Goal: Transaction & Acquisition: Purchase product/service

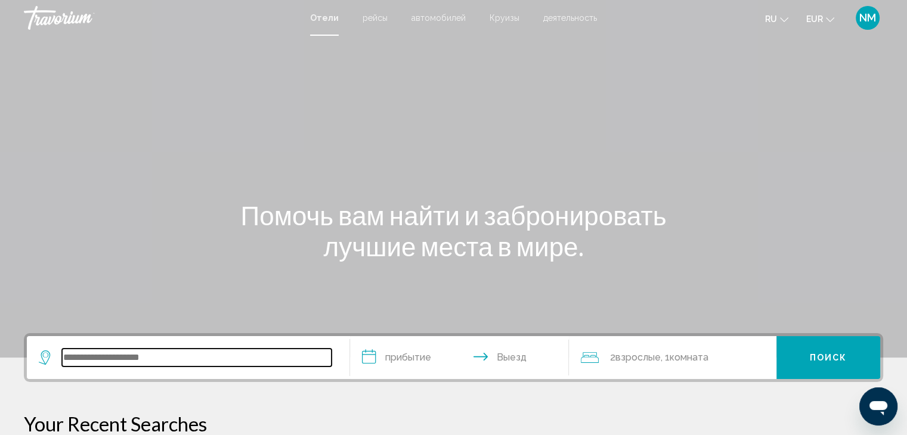
click at [129, 358] on input "Search widget" at bounding box center [197, 358] width 270 height 18
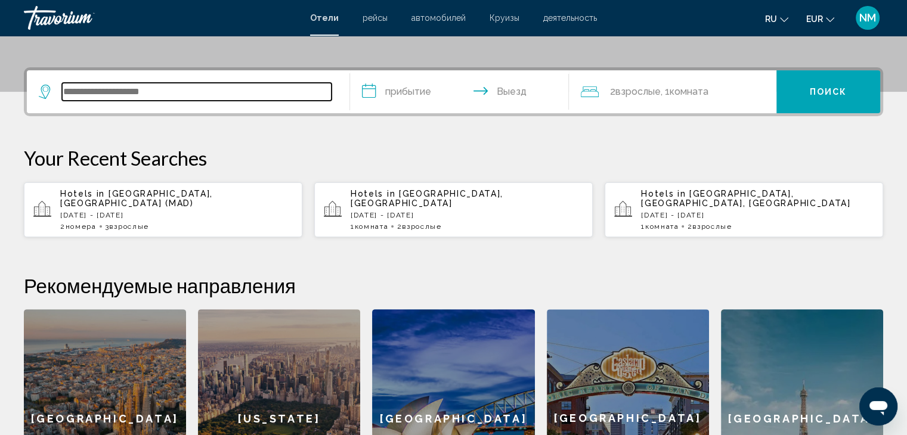
scroll to position [294, 0]
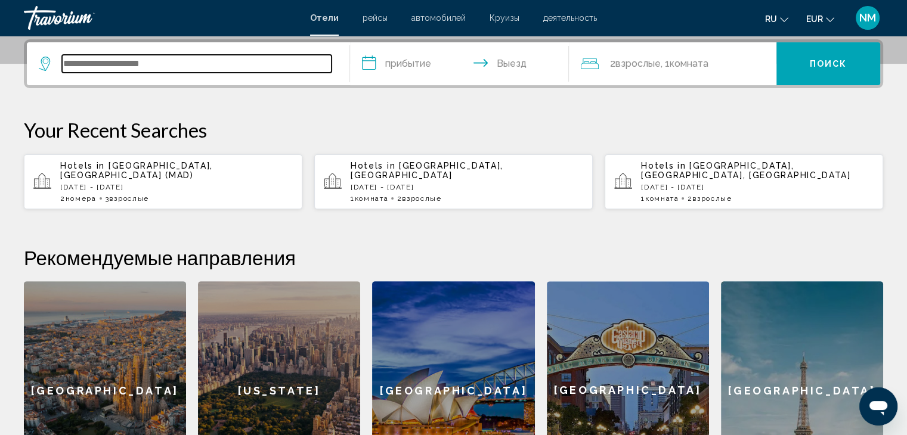
click at [86, 64] on input "Search widget" at bounding box center [197, 64] width 270 height 18
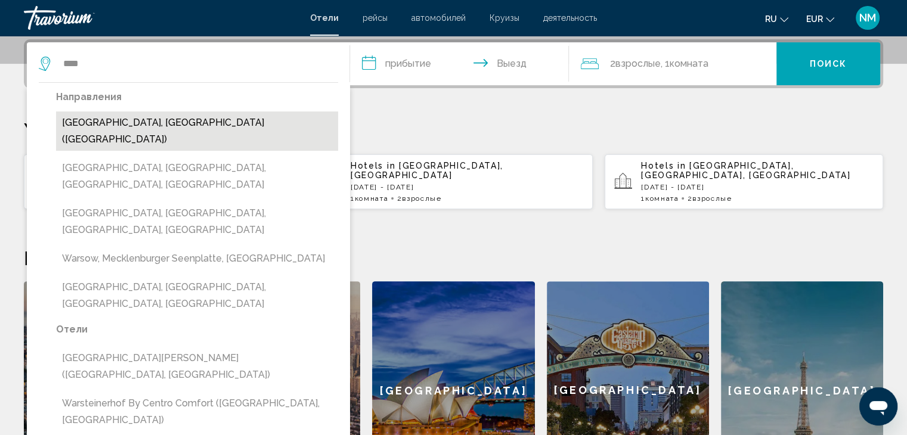
click at [227, 122] on button "[GEOGRAPHIC_DATA], [GEOGRAPHIC_DATA] ([GEOGRAPHIC_DATA])" at bounding box center [197, 131] width 282 height 39
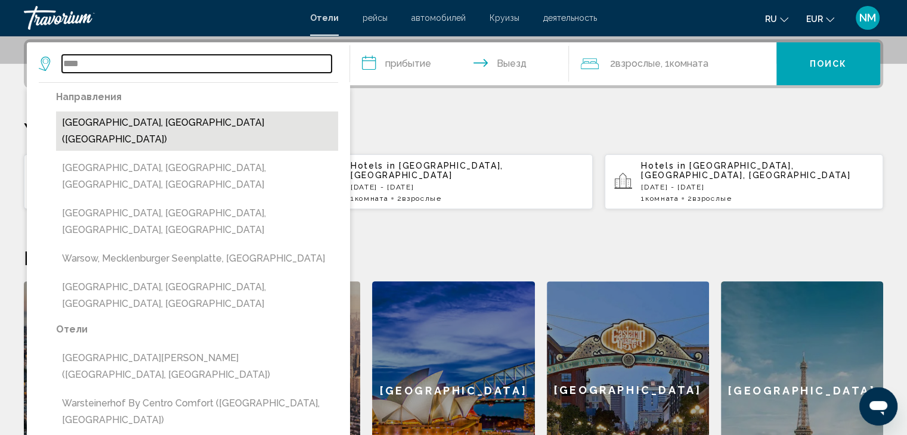
type input "**********"
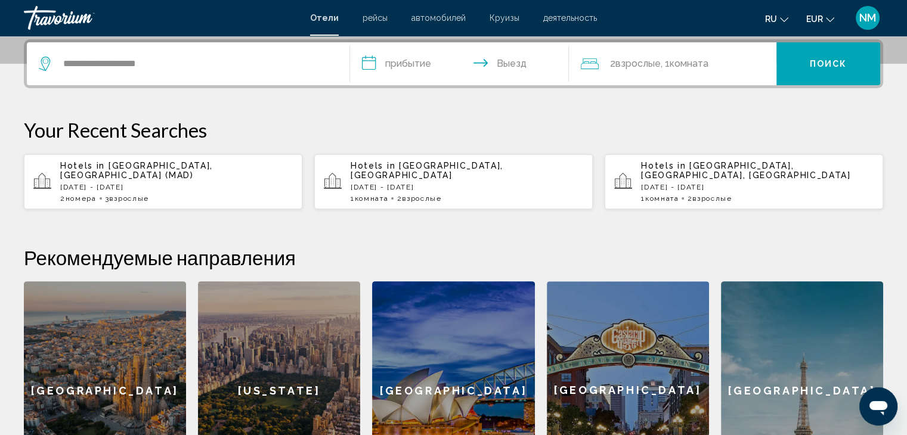
click at [419, 60] on input "**********" at bounding box center [462, 65] width 224 height 47
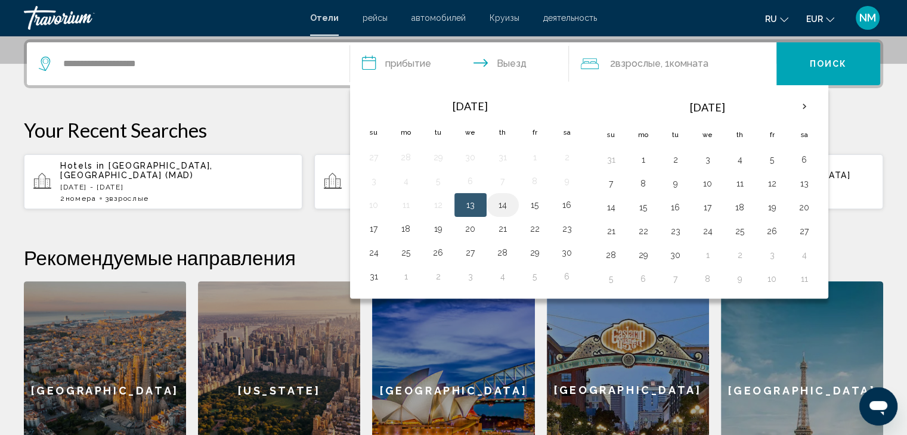
click at [506, 201] on button "14" at bounding box center [502, 205] width 19 height 17
click at [536, 201] on button "15" at bounding box center [534, 205] width 19 height 17
type input "**********"
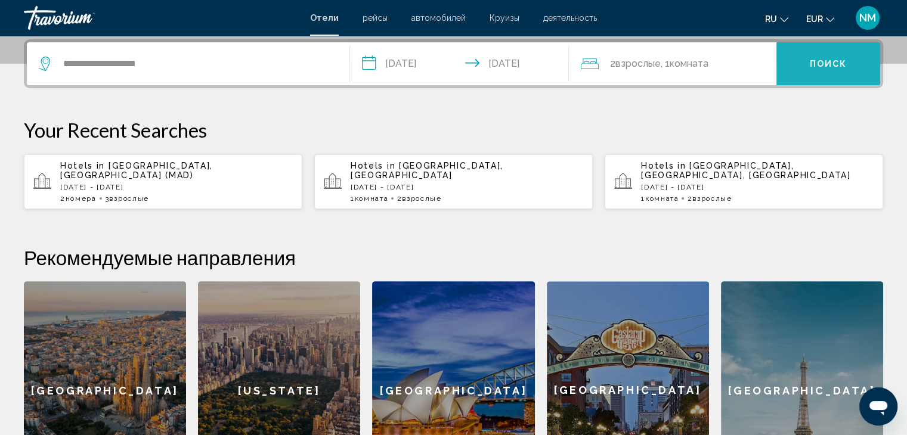
click at [836, 53] on button "Поиск" at bounding box center [829, 63] width 104 height 43
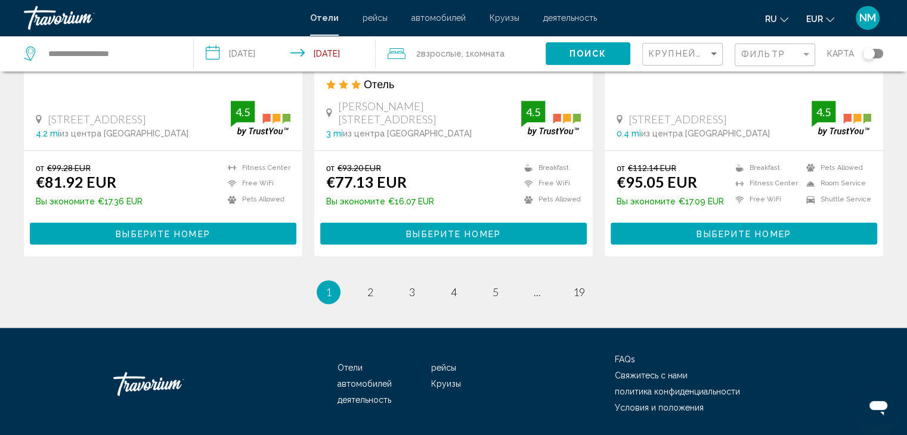
scroll to position [1591, 0]
click at [367, 286] on span "2" at bounding box center [370, 292] width 6 height 13
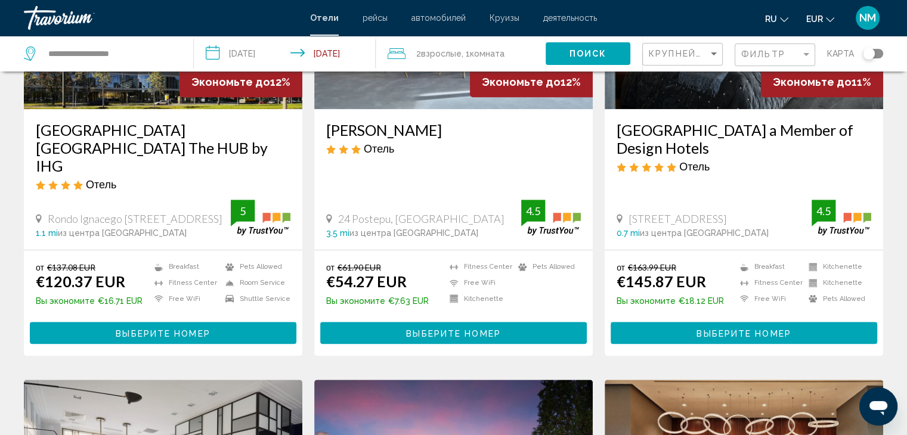
scroll to position [1066, 0]
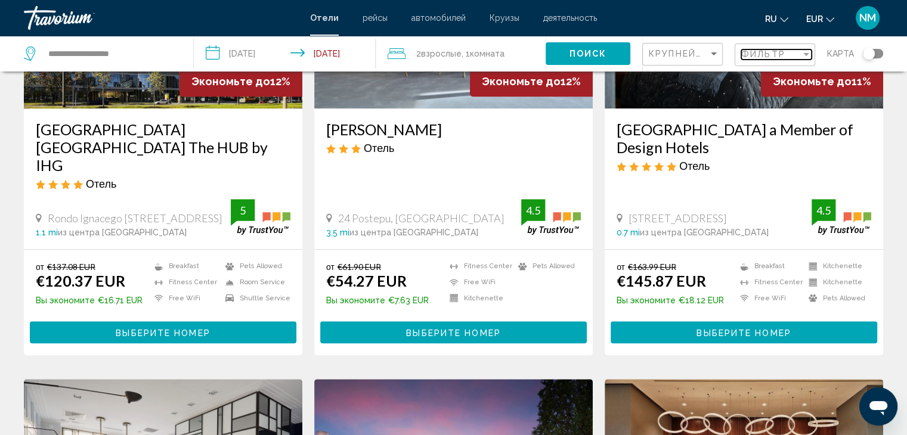
click at [806, 53] on div "Filter" at bounding box center [806, 54] width 6 height 3
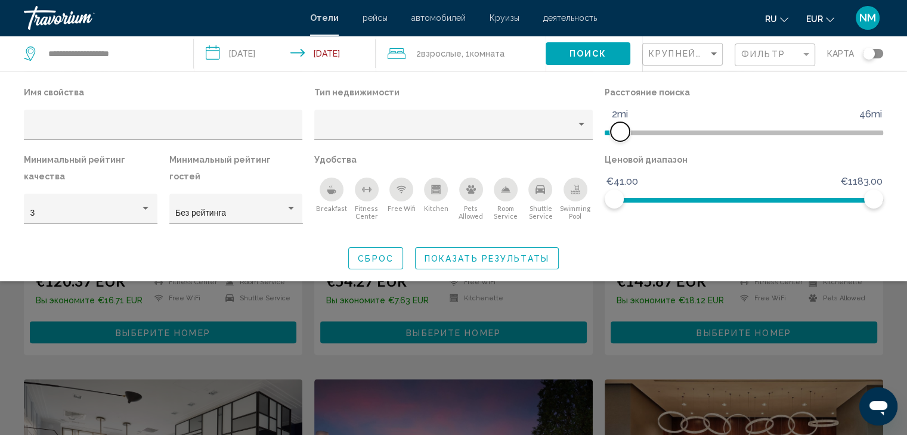
drag, startPoint x: 782, startPoint y: 132, endPoint x: 623, endPoint y: 126, distance: 159.4
click at [623, 126] on span "Hotel Filters" at bounding box center [620, 131] width 19 height 19
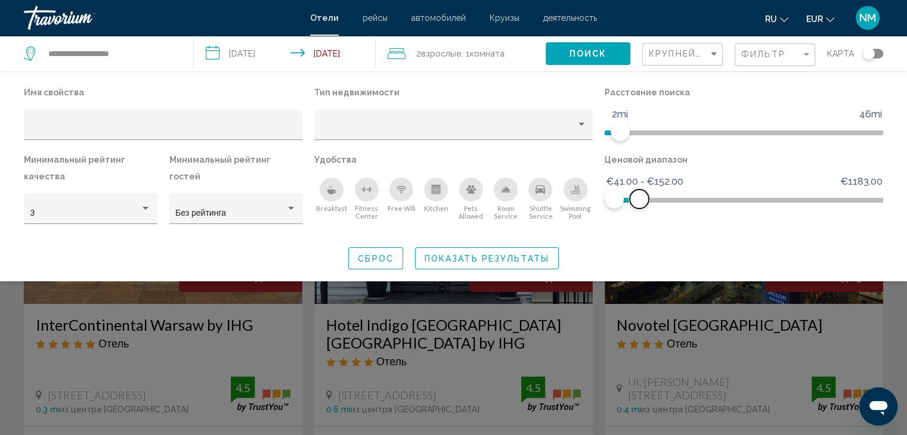
drag, startPoint x: 873, startPoint y: 196, endPoint x: 639, endPoint y: 194, distance: 233.8
click at [639, 194] on span "Hotel Filters" at bounding box center [639, 199] width 19 height 19
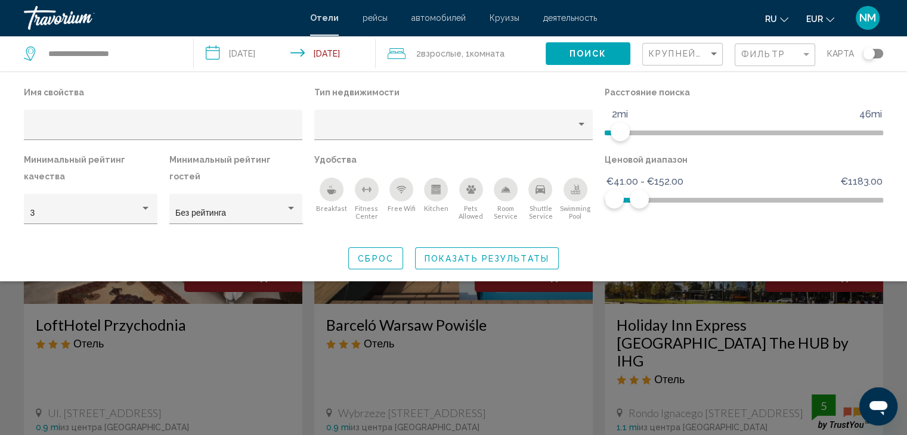
click at [331, 189] on icon "Breakfast" at bounding box center [332, 190] width 10 height 10
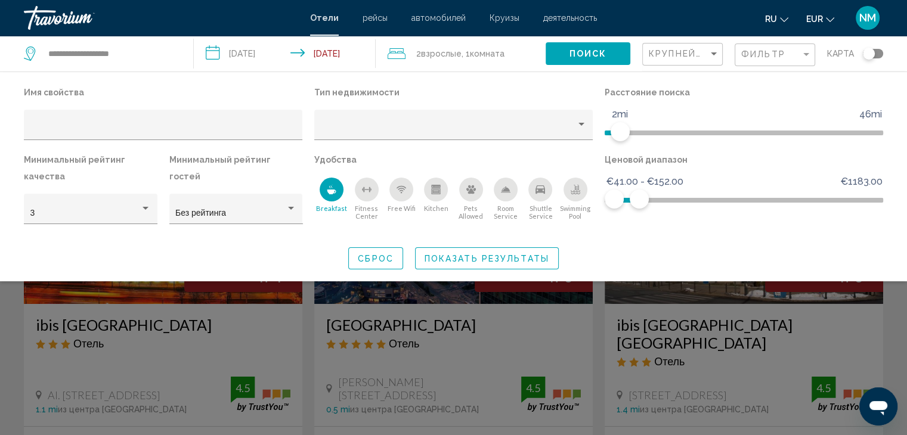
click at [326, 185] on div "Breakfast" at bounding box center [332, 190] width 24 height 24
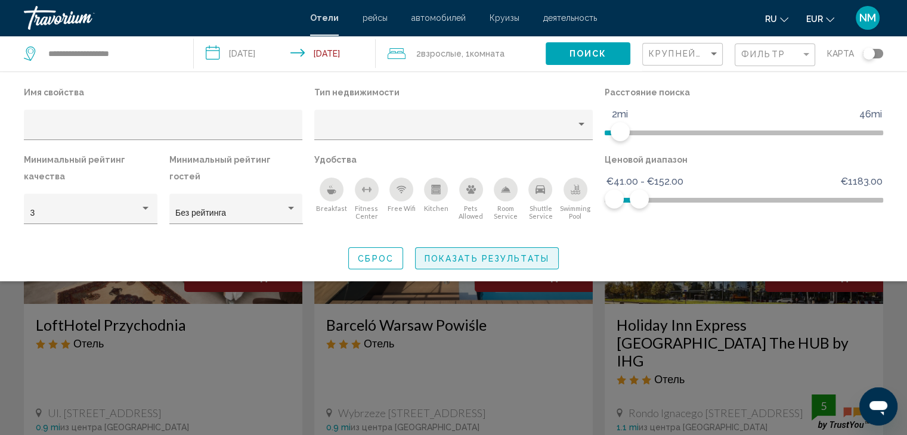
click at [484, 252] on button "Показать результаты" at bounding box center [487, 259] width 144 height 22
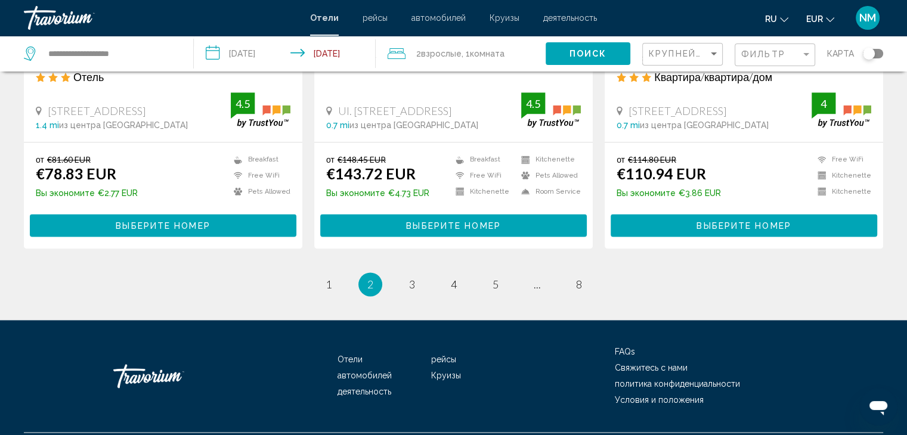
scroll to position [1605, 0]
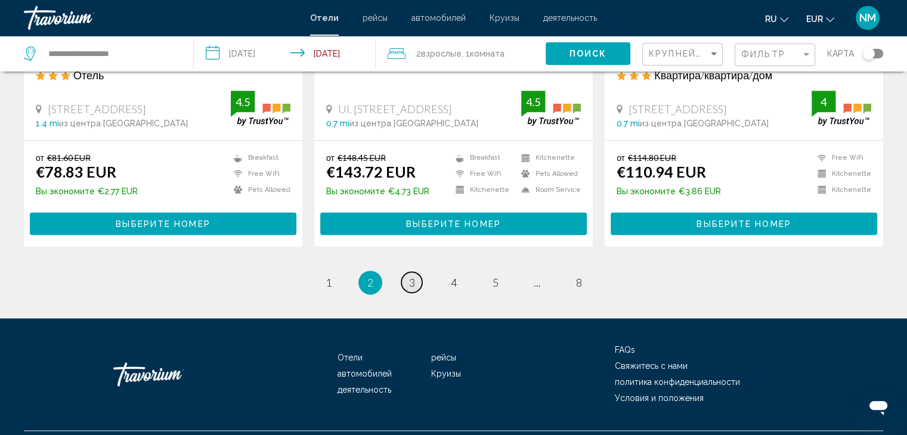
click at [409, 276] on span "3" at bounding box center [412, 282] width 6 height 13
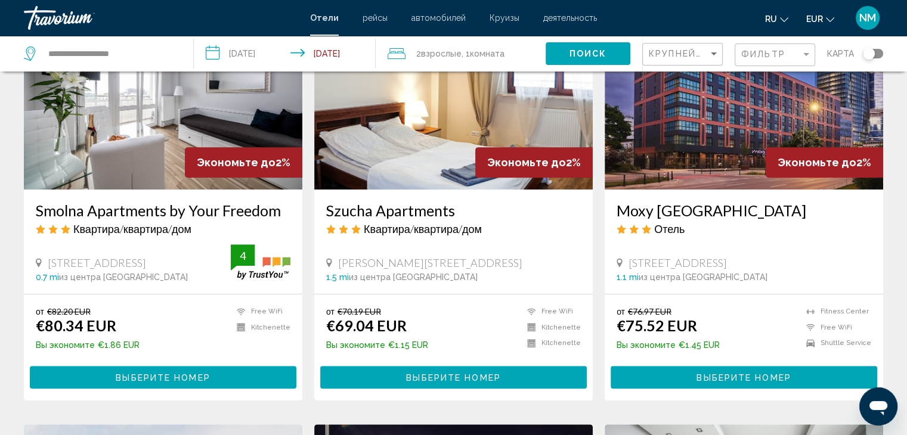
scroll to position [559, 0]
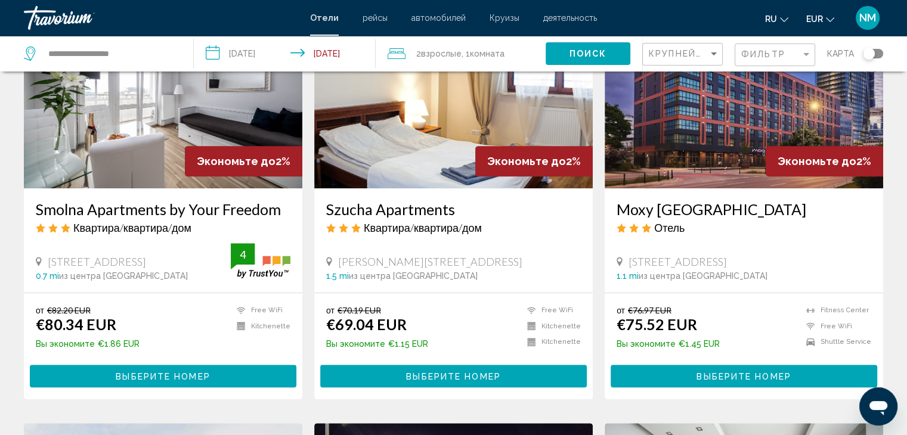
click at [878, 52] on div "Toggle map" at bounding box center [873, 54] width 20 height 10
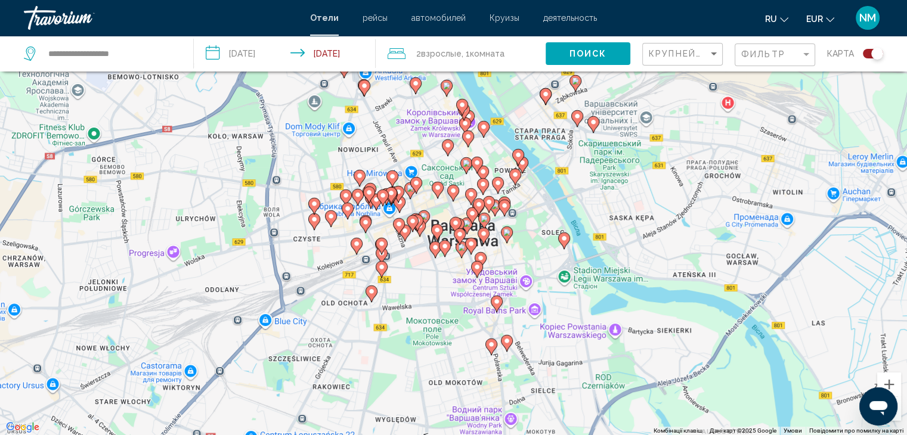
click at [517, 153] on image "Main content" at bounding box center [518, 154] width 7 height 7
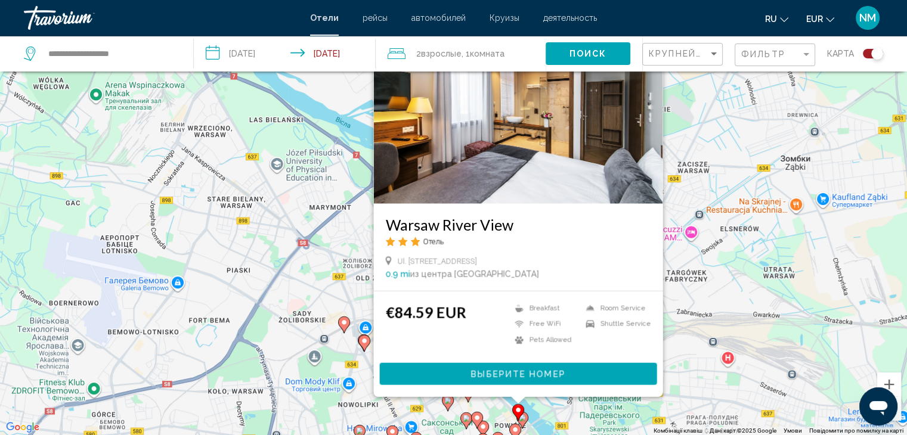
click at [692, 118] on div "Увімкніть режим перетягування за допомогою клавіатури, натиснувши Alt + Enter. …" at bounding box center [453, 217] width 907 height 435
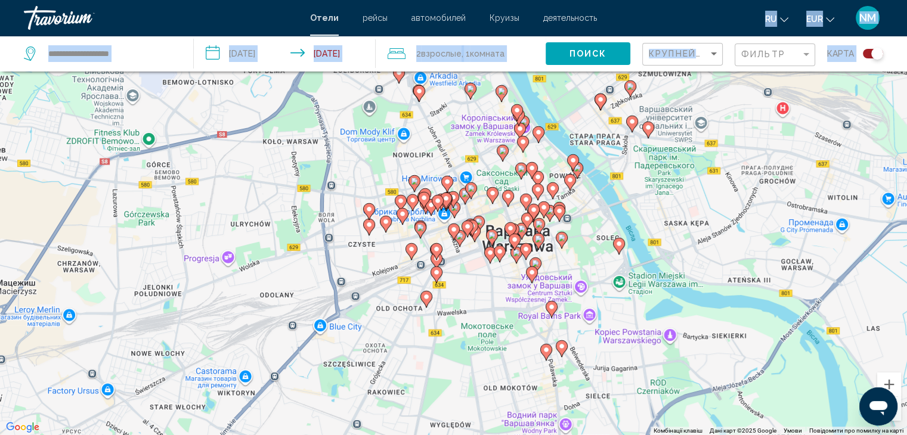
drag, startPoint x: 529, startPoint y: 284, endPoint x: 584, endPoint y: 33, distance: 257.0
click at [584, 33] on div "**********" at bounding box center [453, 145] width 907 height 435
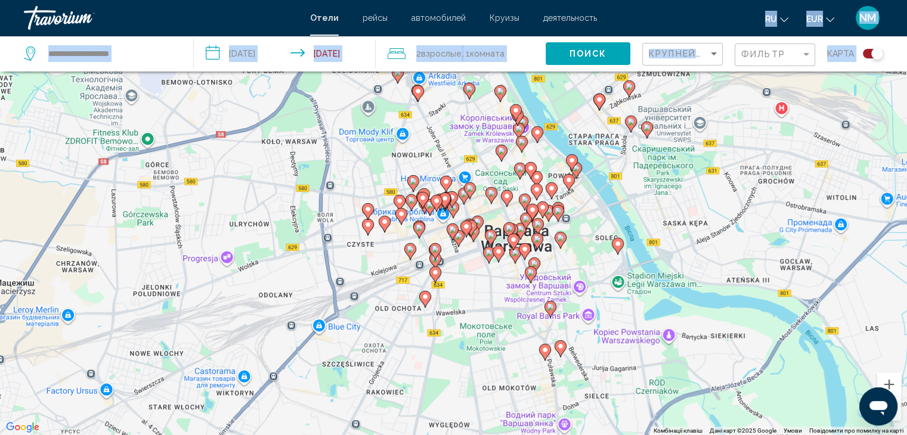
click at [567, 179] on image "Main content" at bounding box center [568, 180] width 7 height 7
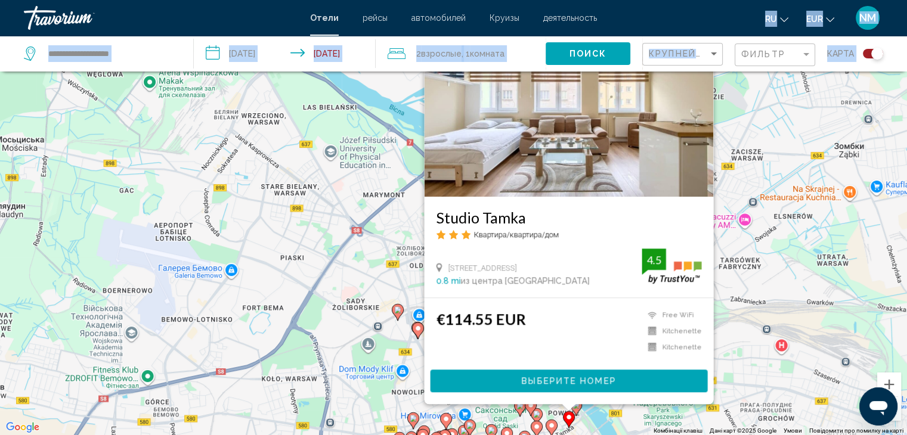
click at [756, 120] on div "Увімкніть режим перетягування за допомогою клавіатури, натиснувши Alt + Enter. …" at bounding box center [453, 217] width 907 height 435
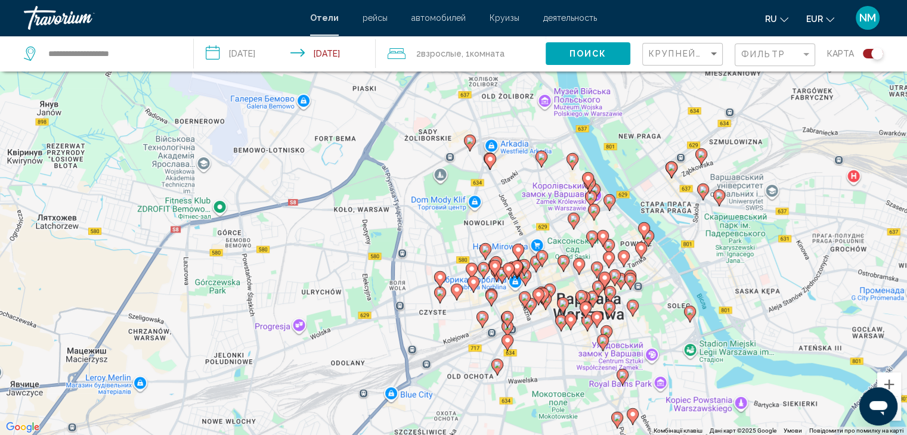
drag, startPoint x: 756, startPoint y: 120, endPoint x: 828, endPoint y: -52, distance: 186.1
click at [828, 0] on html "**********" at bounding box center [453, 145] width 907 height 435
click at [620, 253] on icon "Main content" at bounding box center [623, 259] width 11 height 16
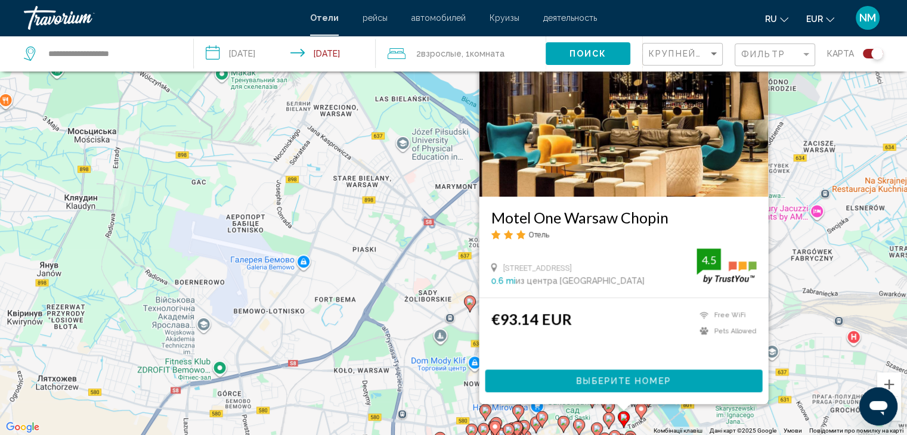
click at [780, 149] on div "Увімкніть режим перетягування за допомогою клавіатури, натиснувши Alt + Enter. …" at bounding box center [453, 217] width 907 height 435
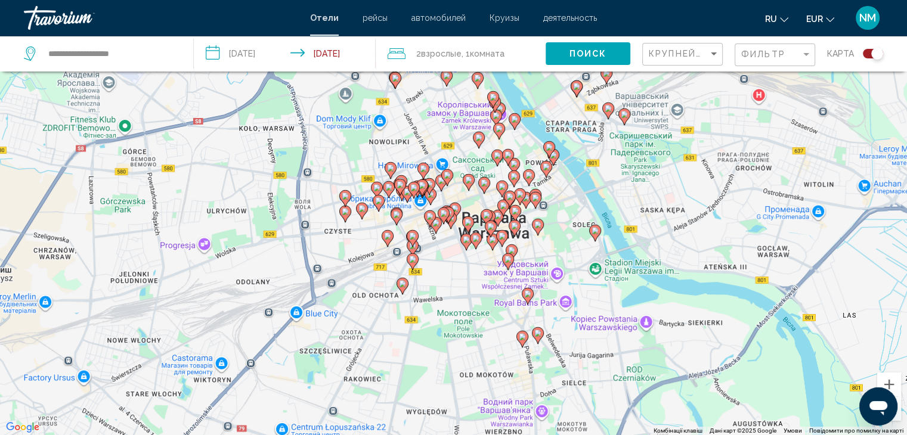
drag, startPoint x: 608, startPoint y: 294, endPoint x: 513, endPoint y: 51, distance: 261.2
click at [513, 51] on div "**********" at bounding box center [453, 253] width 907 height 507
click at [512, 159] on icon "Main content" at bounding box center [508, 157] width 12 height 17
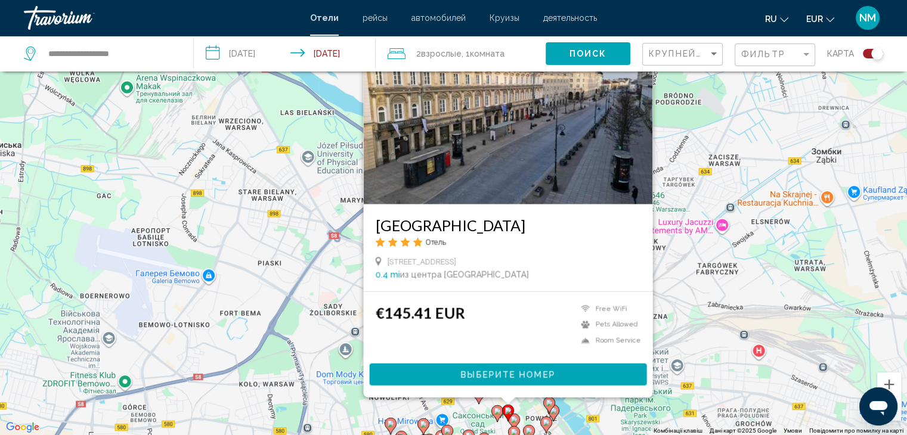
click at [709, 133] on div "Увімкніть режим перетягування за допомогою клавіатури, натиснувши Alt + Enter. …" at bounding box center [453, 217] width 907 height 435
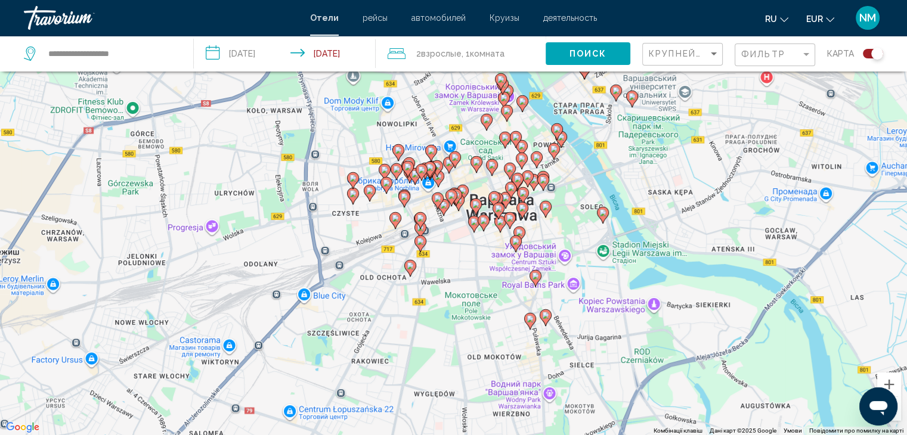
drag, startPoint x: 484, startPoint y: 342, endPoint x: 490, endPoint y: 64, distance: 278.0
click at [490, 64] on div "**********" at bounding box center [453, 253] width 907 height 507
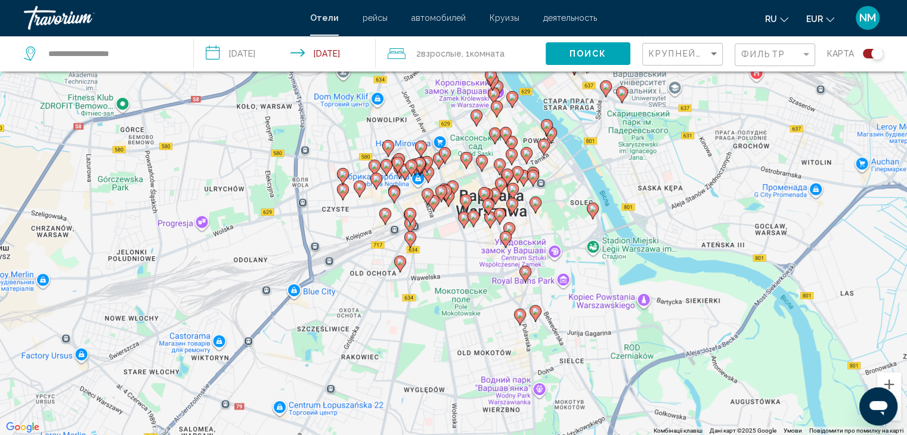
click at [544, 120] on icon "Main content" at bounding box center [546, 128] width 11 height 16
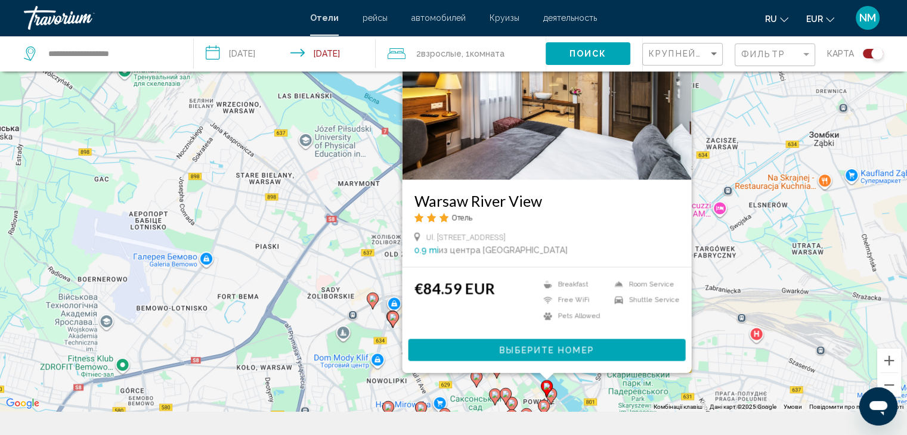
scroll to position [99, 0]
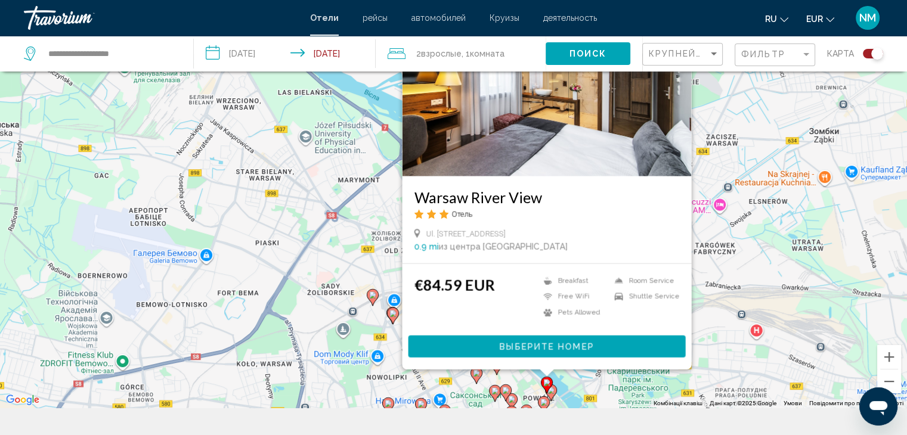
click at [709, 169] on div "Увімкніть режим перетягування за допомогою клавіатури, натиснувши Alt + Enter. …" at bounding box center [453, 190] width 907 height 435
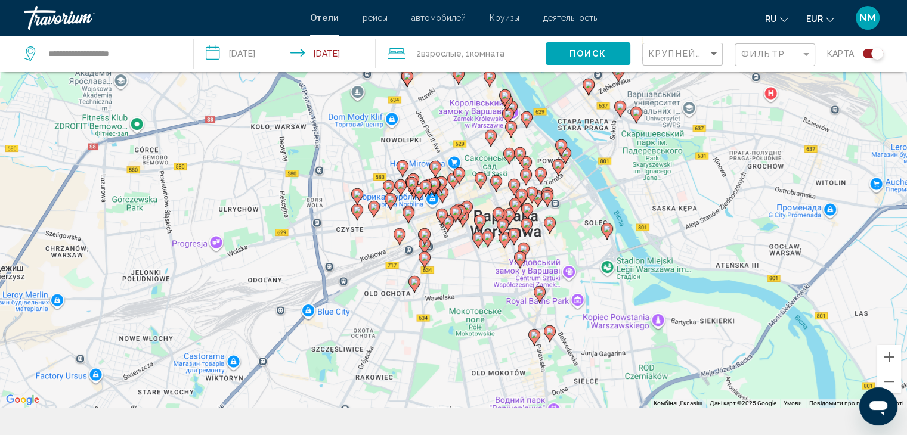
drag, startPoint x: 552, startPoint y: 318, endPoint x: 563, endPoint y: 70, distance: 248.3
click at [563, 70] on div "**********" at bounding box center [453, 226] width 907 height 507
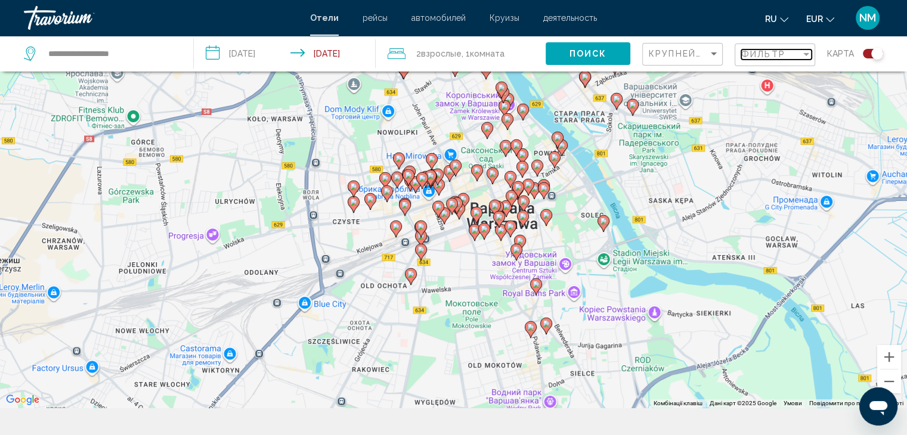
click at [804, 53] on div "Filter" at bounding box center [806, 54] width 6 height 3
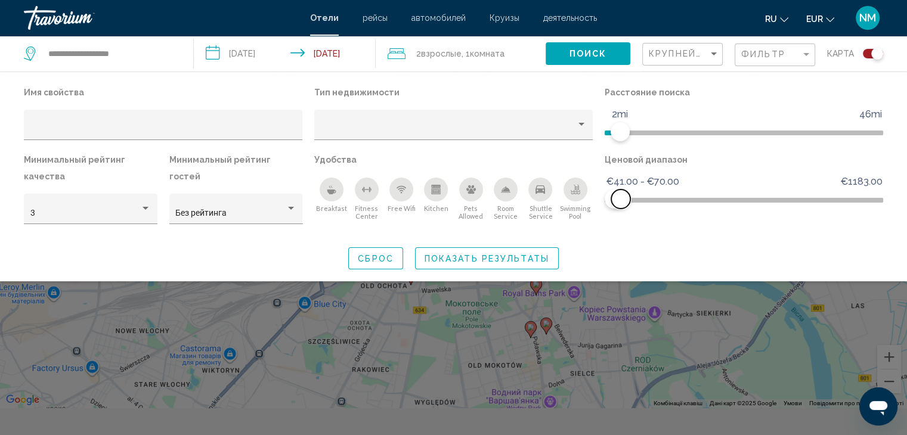
drag, startPoint x: 641, startPoint y: 196, endPoint x: 623, endPoint y: 194, distance: 18.0
click at [623, 194] on span "Hotel Filters" at bounding box center [620, 199] width 19 height 19
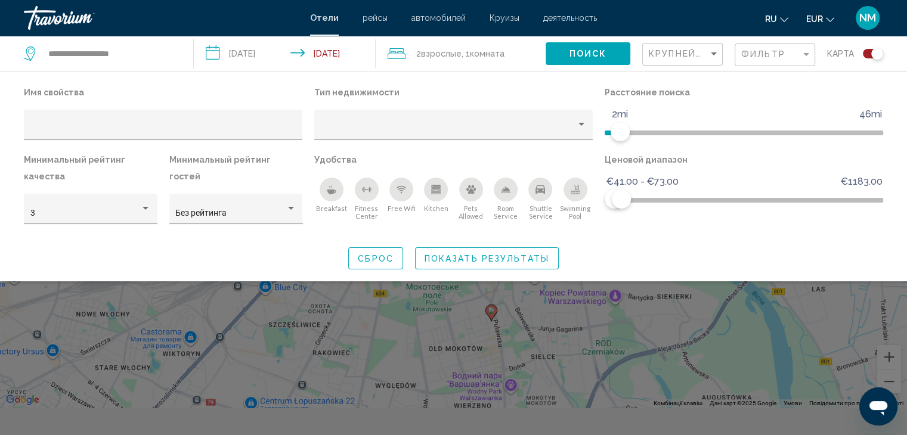
click at [516, 256] on span "Показать результаты" at bounding box center [487, 259] width 125 height 10
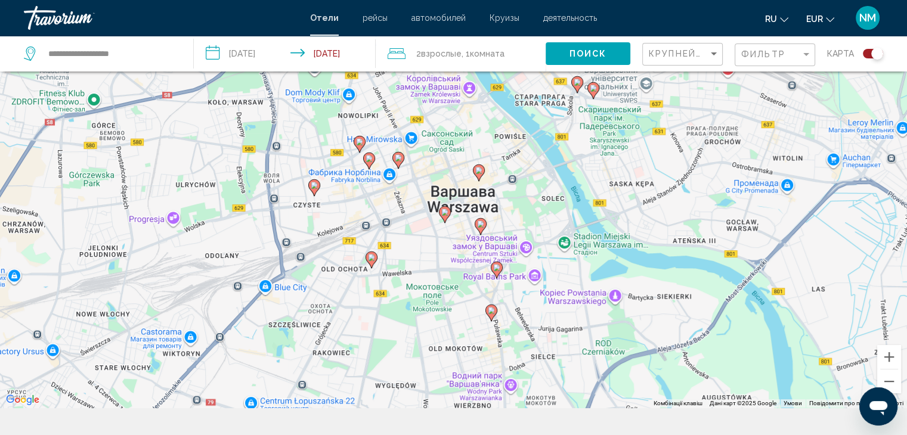
click at [477, 166] on icon "Main content" at bounding box center [478, 173] width 11 height 16
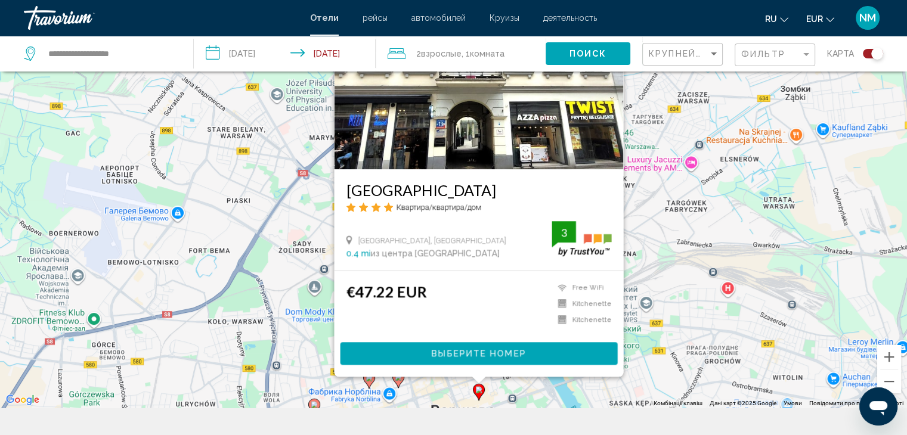
click at [667, 235] on div "Увімкніть режим перетягування за допомогою клавіатури, натиснувши Alt + Enter. …" at bounding box center [453, 190] width 907 height 435
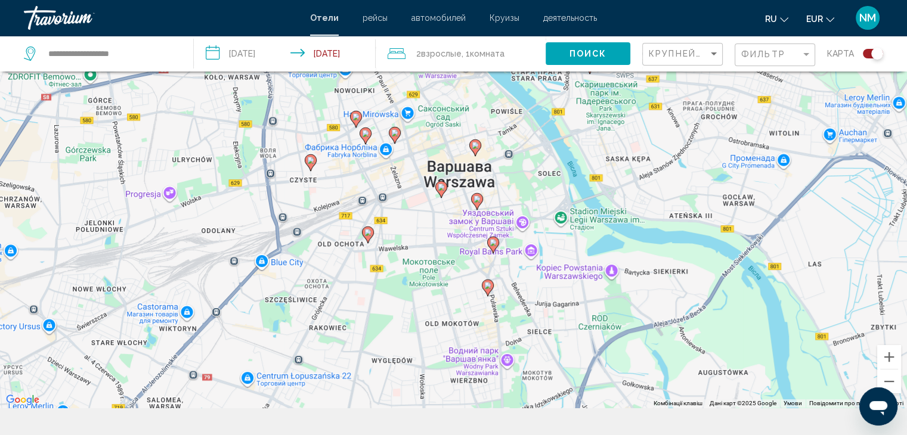
drag, startPoint x: 621, startPoint y: 251, endPoint x: 617, endPoint y: 1, distance: 249.9
click at [617, 1] on div "**********" at bounding box center [453, 118] width 907 height 435
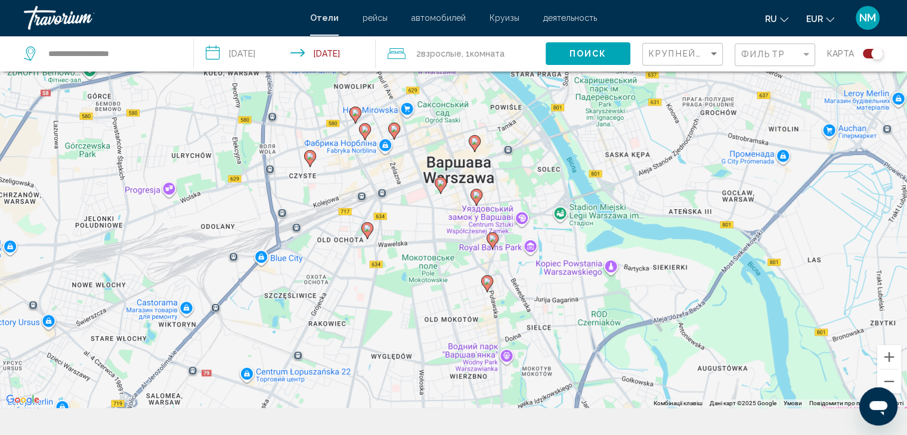
click at [477, 193] on image "Main content" at bounding box center [476, 194] width 7 height 7
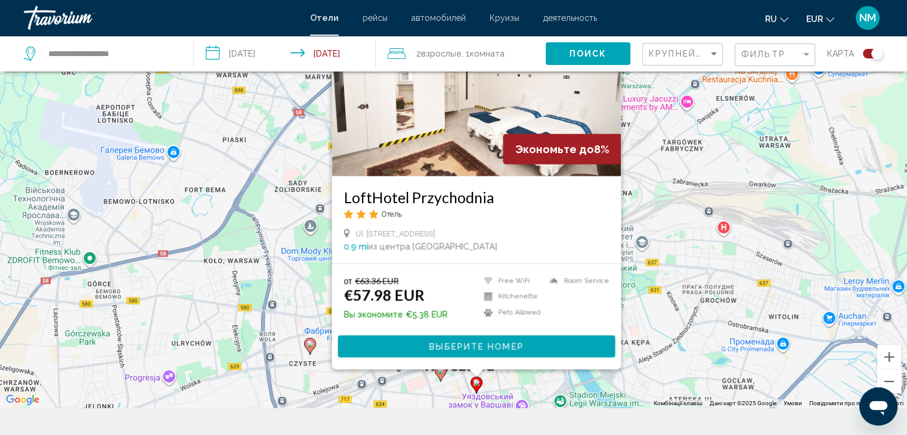
click at [651, 125] on div "Увімкніть режим перетягування за допомогою клавіатури, натиснувши Alt + Enter. …" at bounding box center [453, 190] width 907 height 435
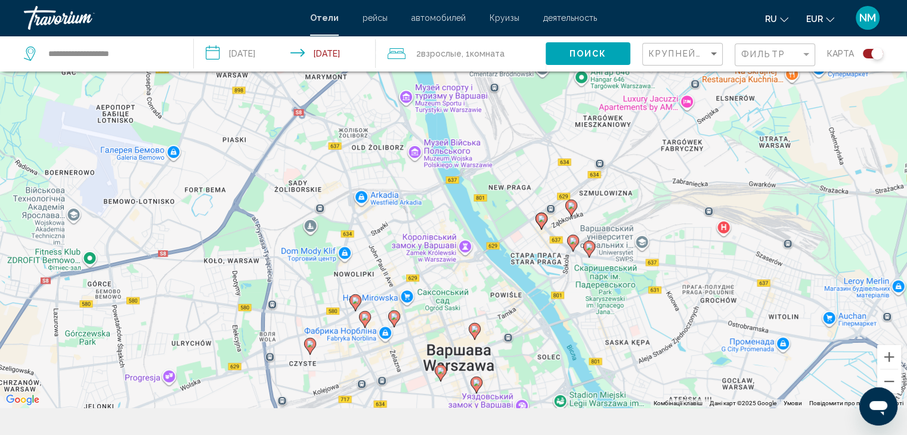
click at [518, 270] on div "Увімкніть режим перетягування за допомогою клавіатури, натиснувши Alt + Enter. …" at bounding box center [453, 190] width 907 height 435
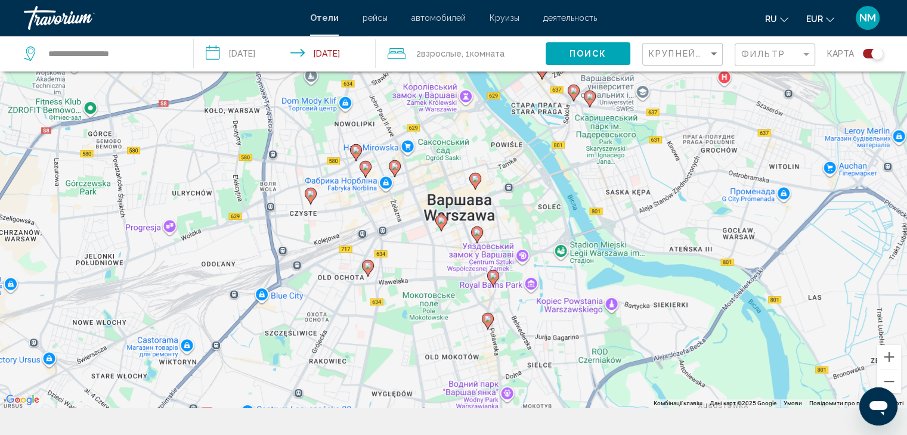
drag, startPoint x: 518, startPoint y: 270, endPoint x: 514, endPoint y: 109, distance: 161.1
click at [514, 109] on div "Увімкніть режим перетягування за допомогою клавіатури, натиснувши Alt + Enter. …" at bounding box center [453, 190] width 907 height 435
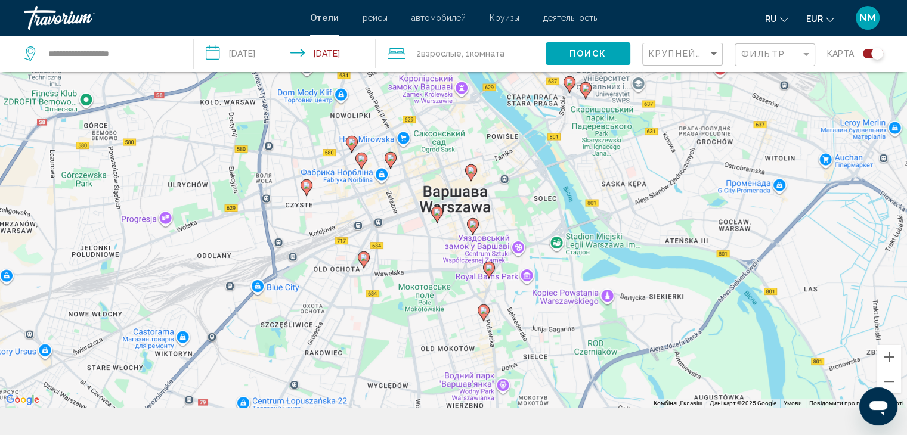
click at [437, 208] on icon "Main content" at bounding box center [436, 215] width 11 height 16
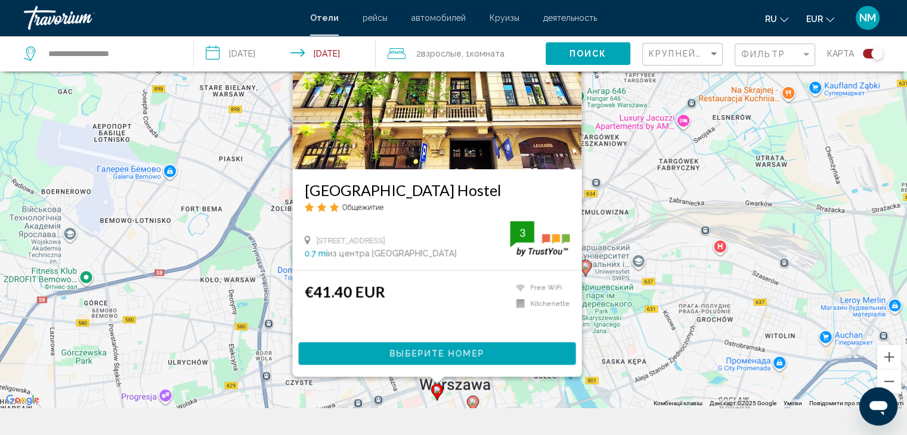
click at [707, 113] on div "Увімкніть режим перетягування за допомогою клавіатури, натиснувши Alt + Enter. …" at bounding box center [453, 190] width 907 height 435
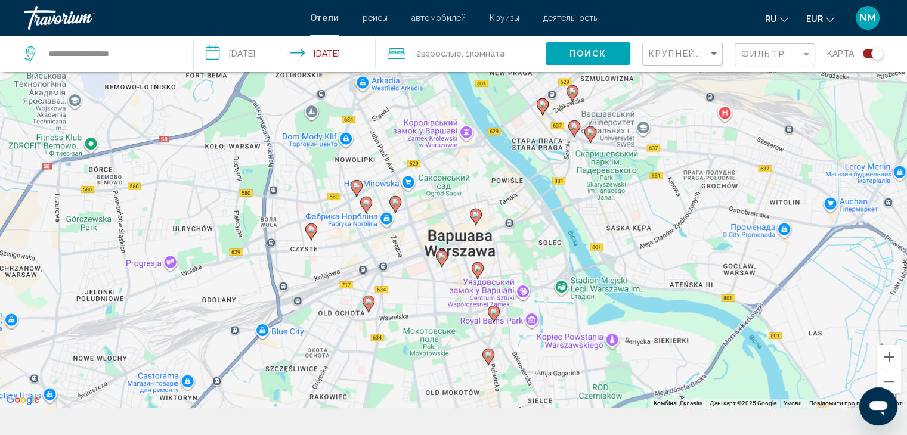
drag, startPoint x: 511, startPoint y: 265, endPoint x: 515, endPoint y: 110, distance: 154.5
click at [515, 110] on div "Увімкніть режим перетягування за допомогою клавіатури, натиснувши Alt + Enter. …" at bounding box center [453, 190] width 907 height 435
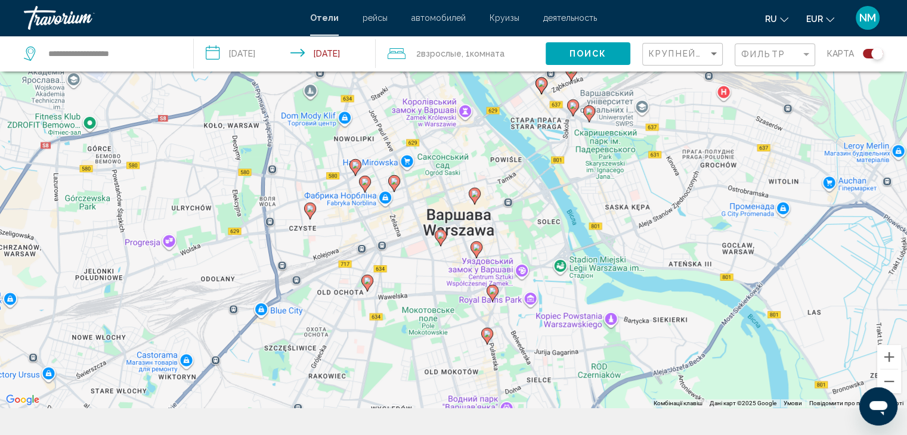
click at [473, 190] on image "Main content" at bounding box center [474, 193] width 7 height 7
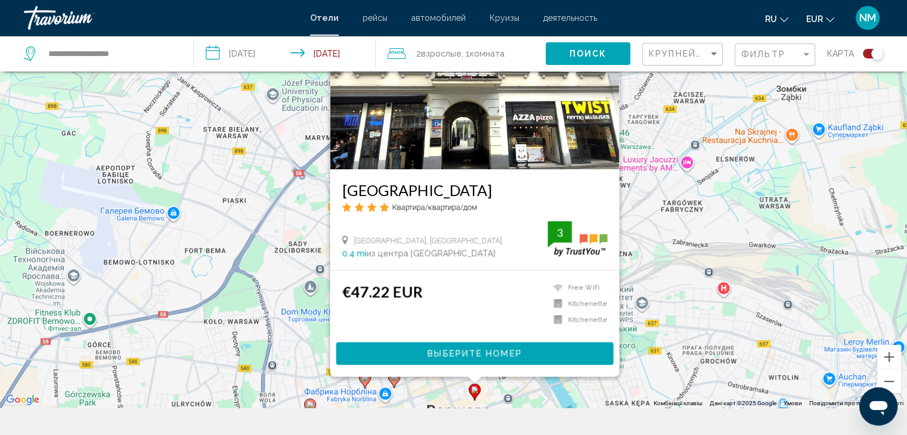
click at [478, 349] on span "Выберите номер" at bounding box center [474, 354] width 94 height 10
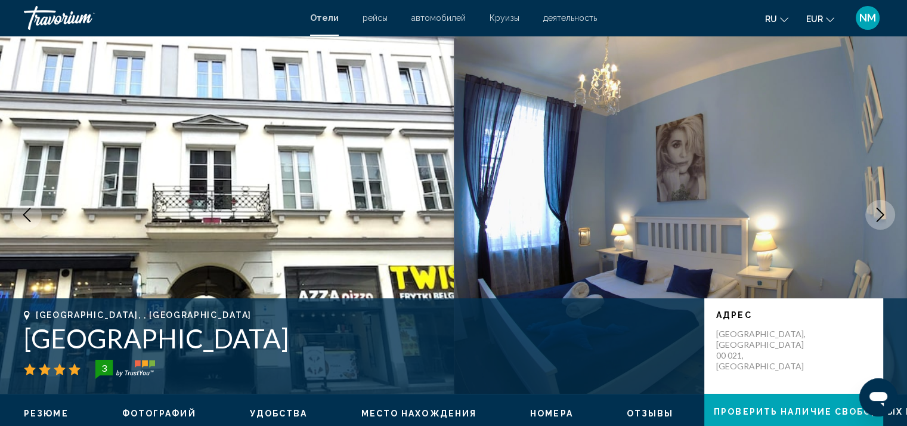
click at [883, 211] on icon "Next image" at bounding box center [880, 215] width 14 height 14
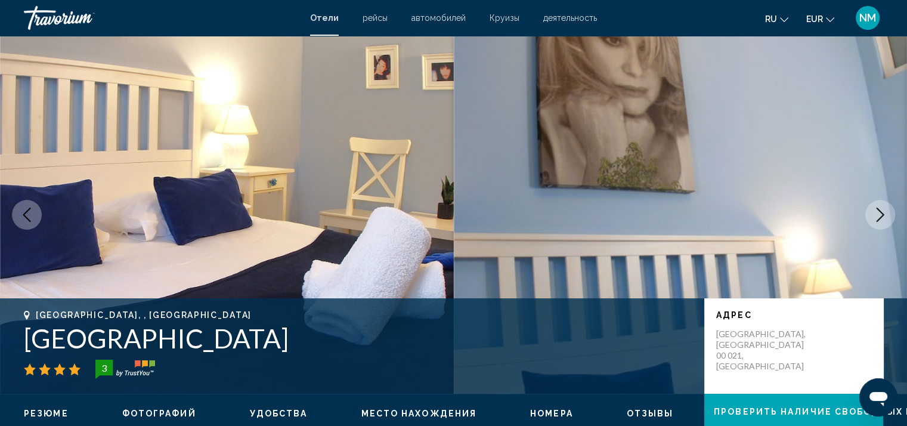
click at [883, 211] on icon "Next image" at bounding box center [880, 215] width 14 height 14
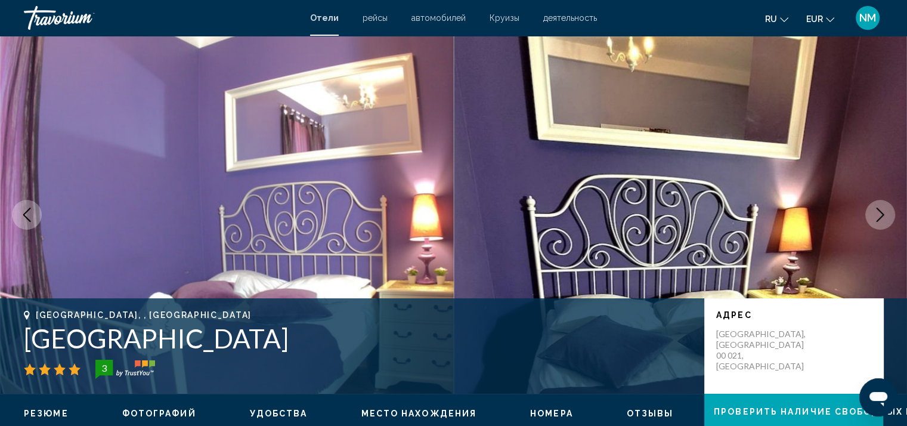
click at [883, 211] on icon "Next image" at bounding box center [880, 215] width 14 height 14
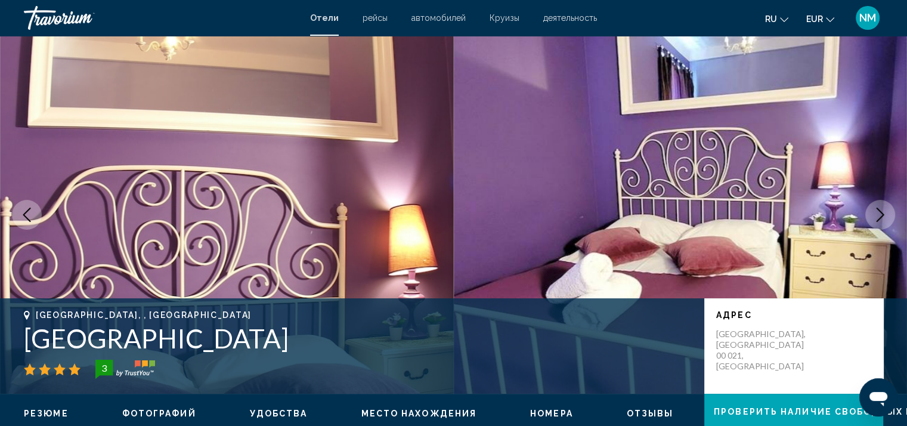
click at [883, 211] on icon "Next image" at bounding box center [880, 215] width 14 height 14
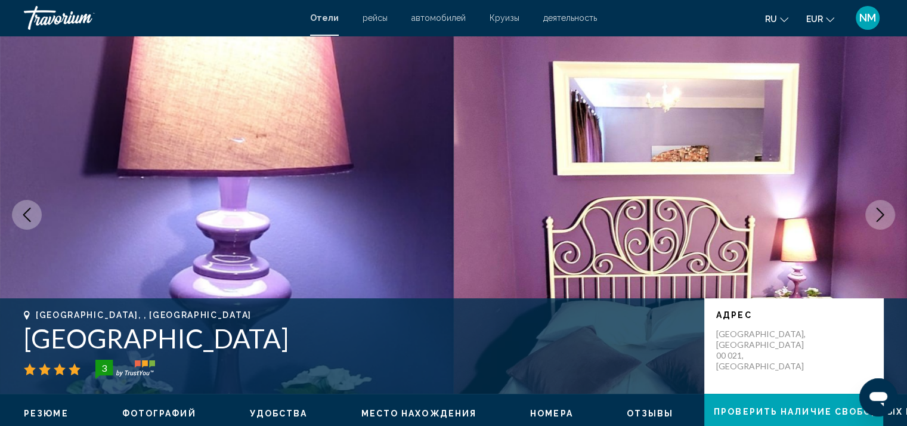
click at [883, 211] on icon "Next image" at bounding box center [880, 215] width 14 height 14
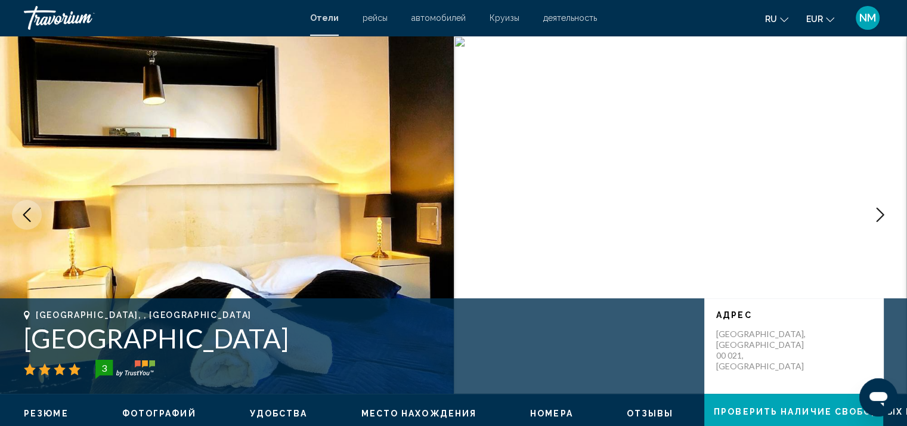
click at [883, 211] on icon "Next image" at bounding box center [880, 215] width 14 height 14
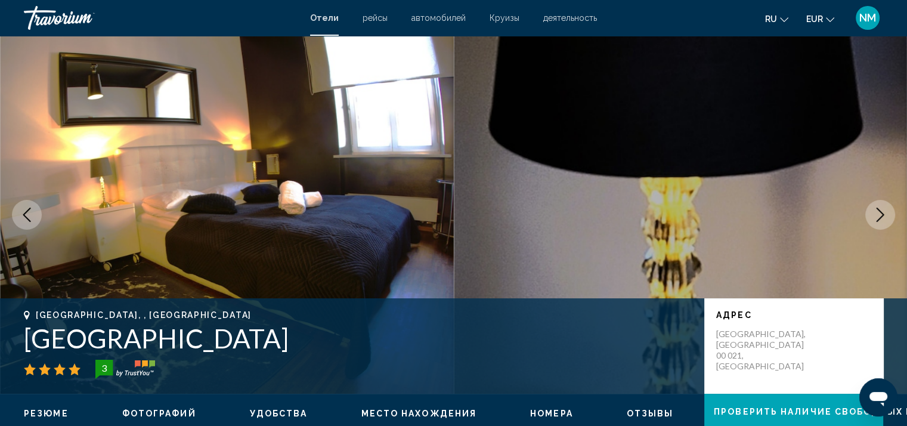
click at [883, 211] on icon "Next image" at bounding box center [880, 215] width 14 height 14
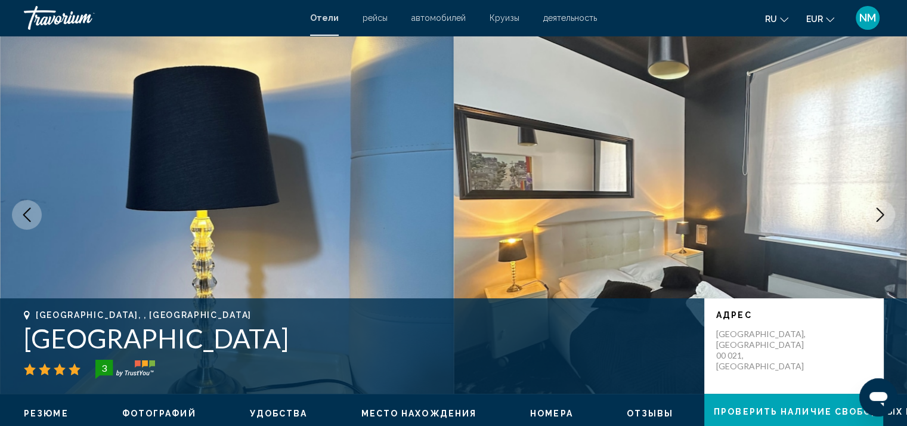
click at [883, 211] on icon "Next image" at bounding box center [880, 215] width 14 height 14
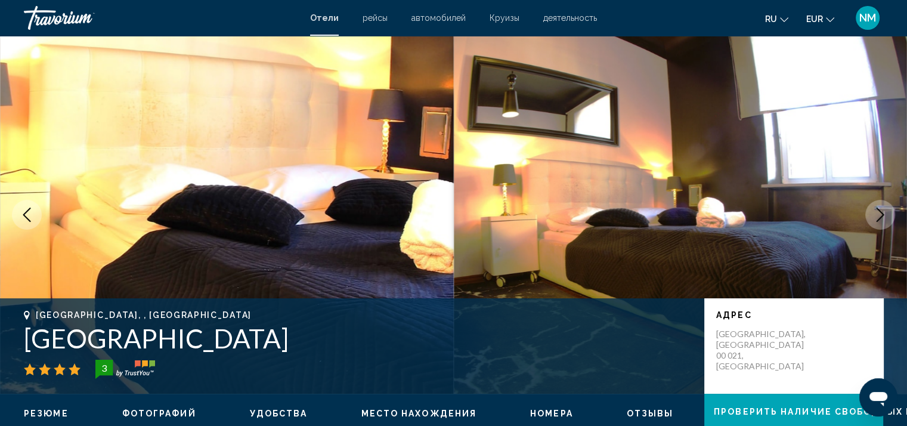
click at [883, 211] on icon "Next image" at bounding box center [880, 215] width 14 height 14
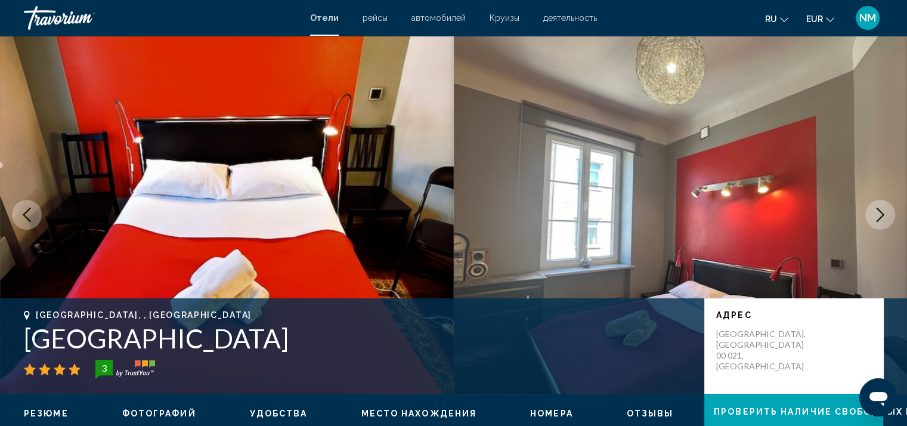
click at [883, 211] on icon "Next image" at bounding box center [880, 215] width 14 height 14
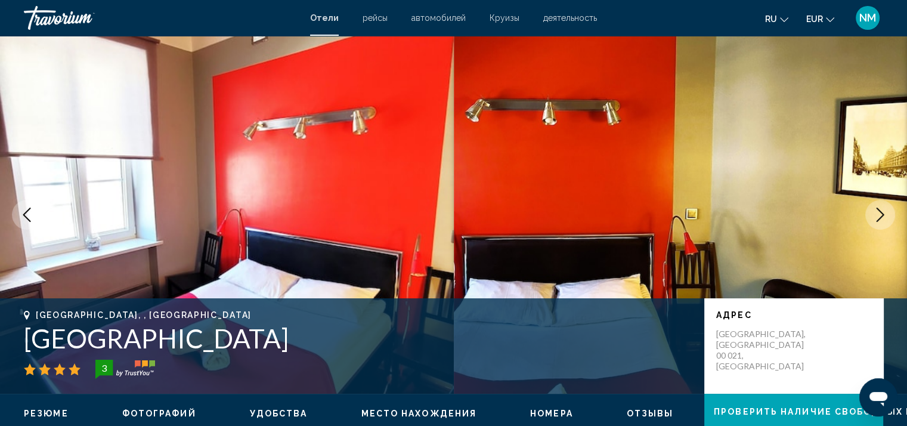
click at [883, 211] on icon "Next image" at bounding box center [880, 215] width 14 height 14
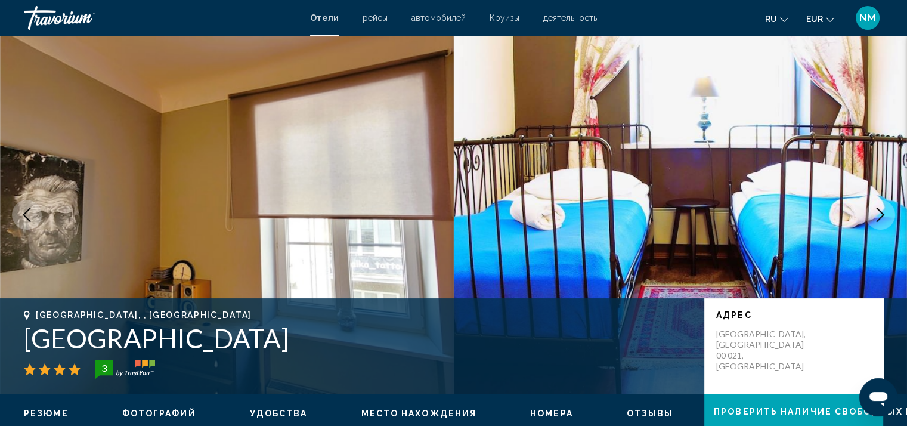
click at [883, 211] on icon "Next image" at bounding box center [880, 215] width 14 height 14
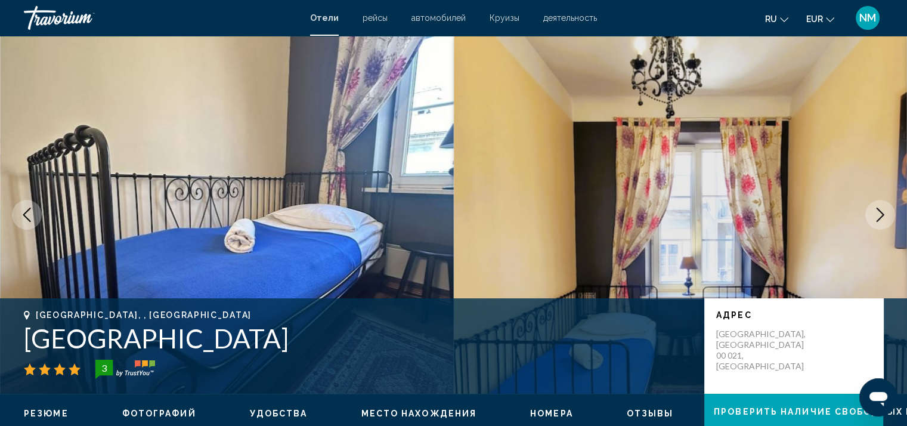
click at [883, 211] on icon "Next image" at bounding box center [880, 215] width 14 height 14
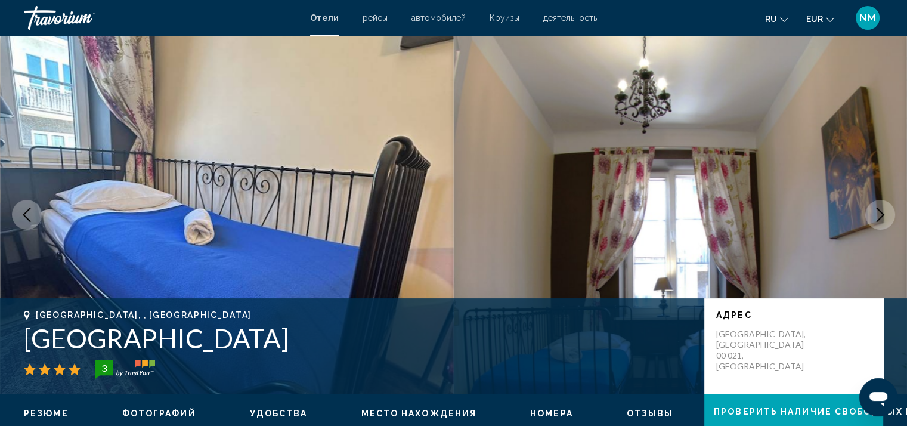
click at [883, 211] on icon "Next image" at bounding box center [880, 215] width 14 height 14
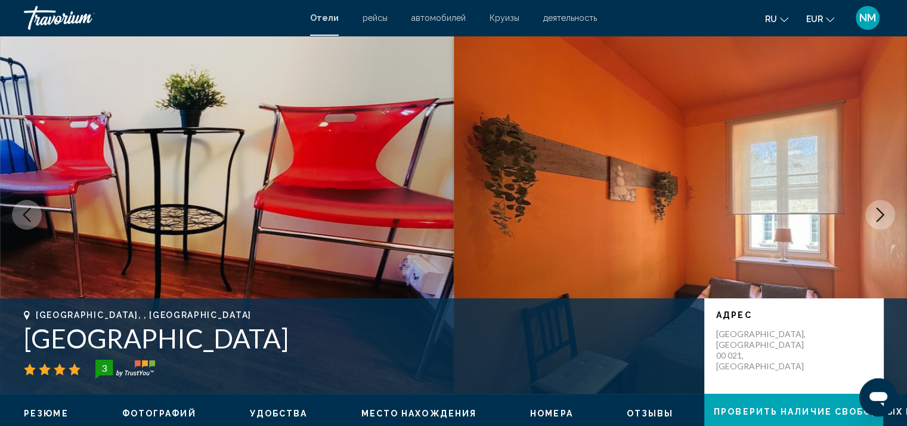
click at [883, 211] on icon "Next image" at bounding box center [880, 215] width 14 height 14
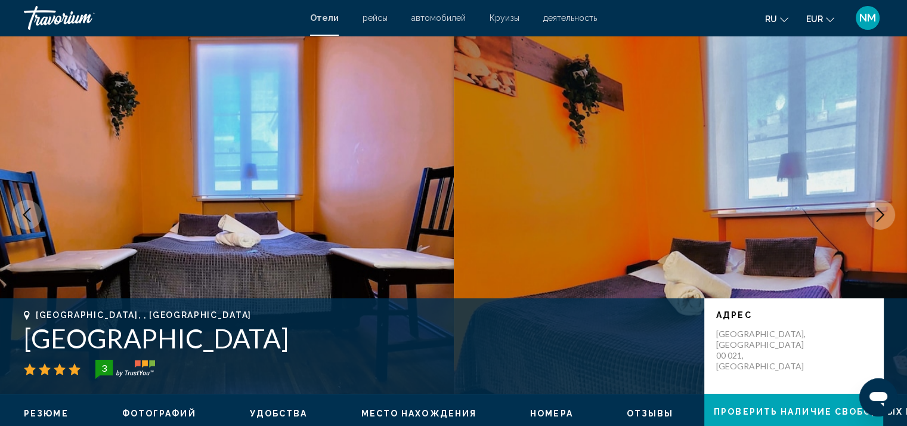
click at [883, 211] on icon "Next image" at bounding box center [880, 215] width 14 height 14
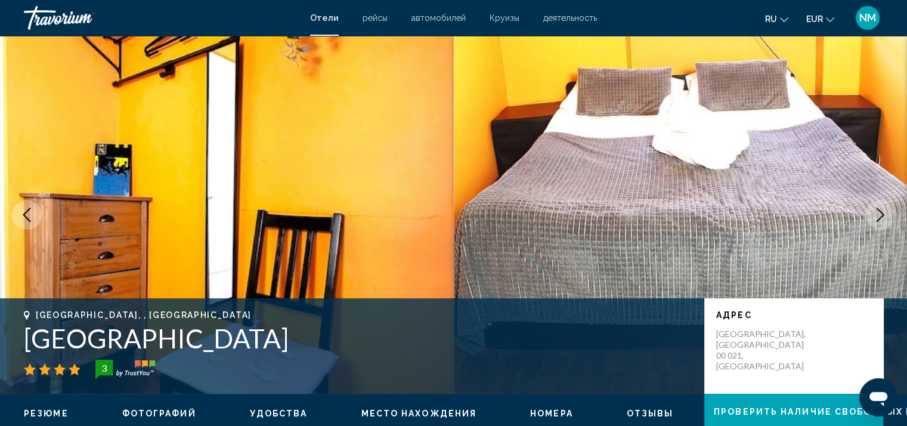
click at [883, 211] on icon "Next image" at bounding box center [880, 215] width 14 height 14
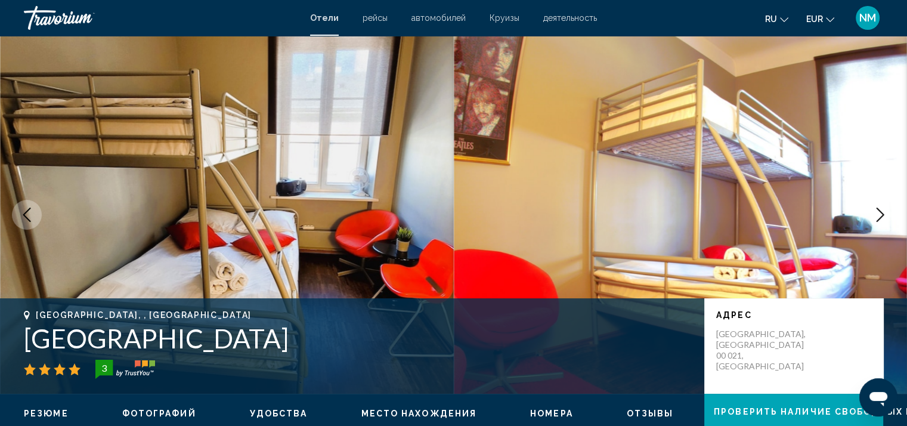
click at [883, 211] on icon "Next image" at bounding box center [880, 215] width 14 height 14
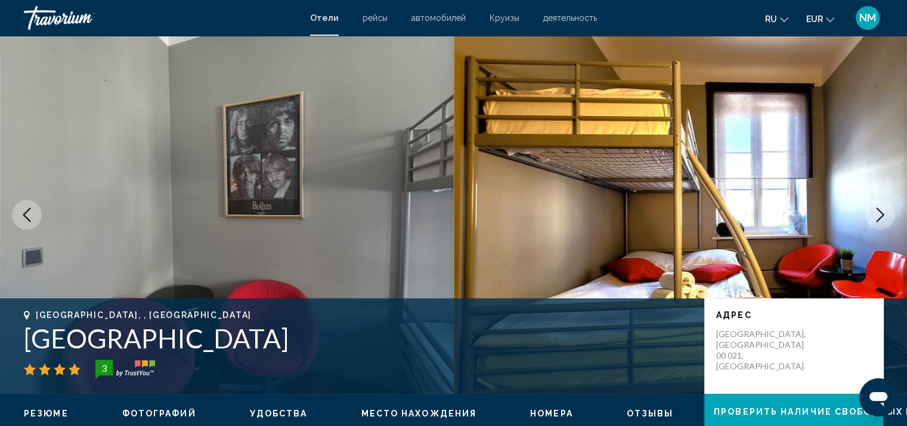
click at [883, 211] on icon "Next image" at bounding box center [880, 215] width 14 height 14
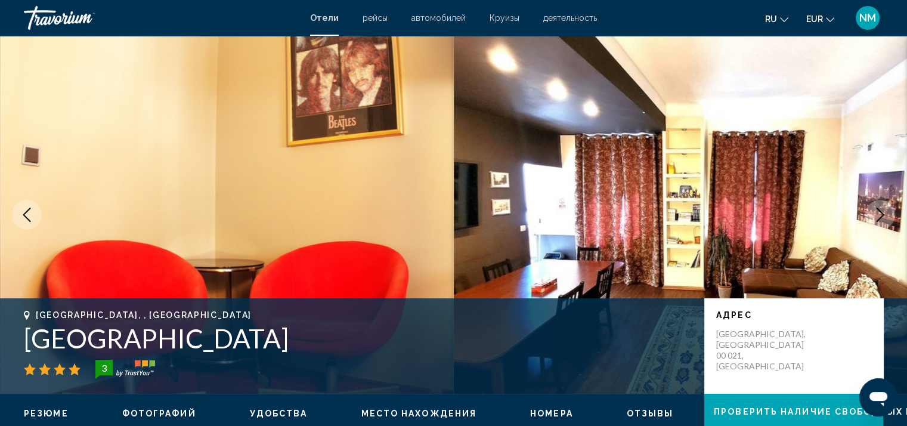
click at [883, 211] on icon "Next image" at bounding box center [880, 215] width 14 height 14
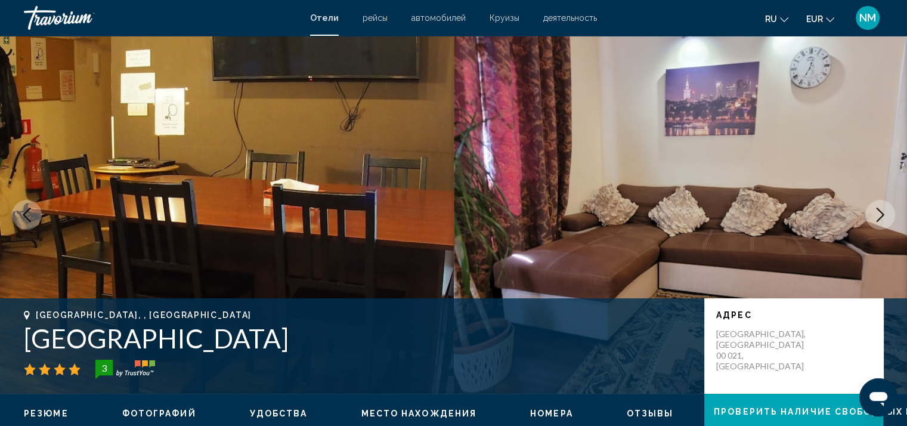
click at [883, 211] on icon "Next image" at bounding box center [880, 215] width 14 height 14
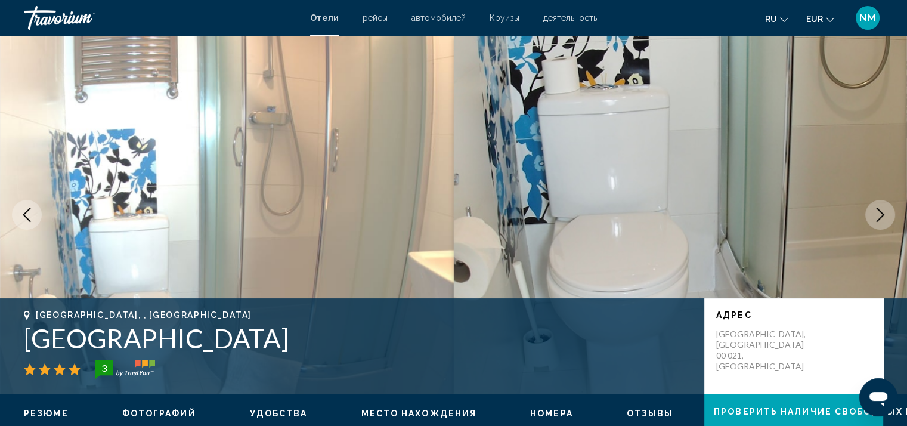
click at [883, 211] on icon "Next image" at bounding box center [880, 215] width 14 height 14
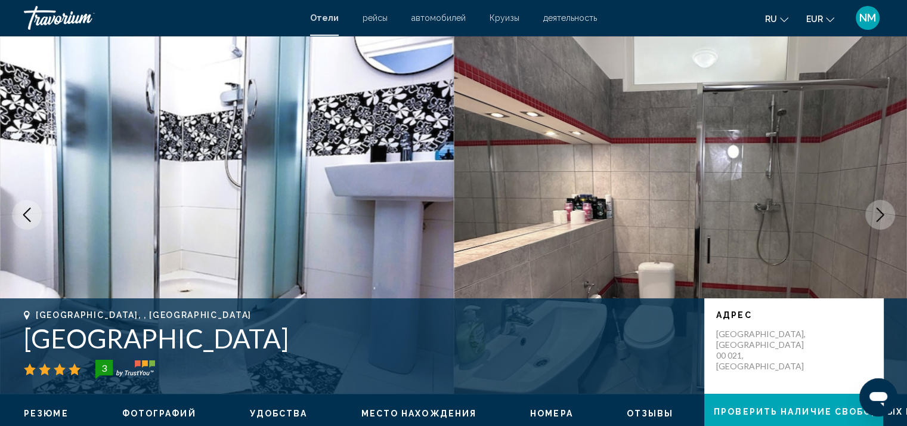
click at [883, 211] on icon "Next image" at bounding box center [880, 215] width 14 height 14
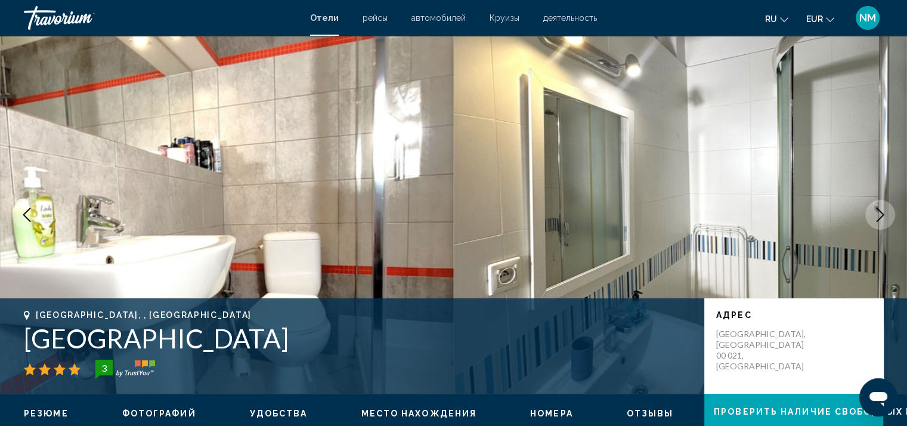
click at [883, 211] on icon "Next image" at bounding box center [880, 215] width 14 height 14
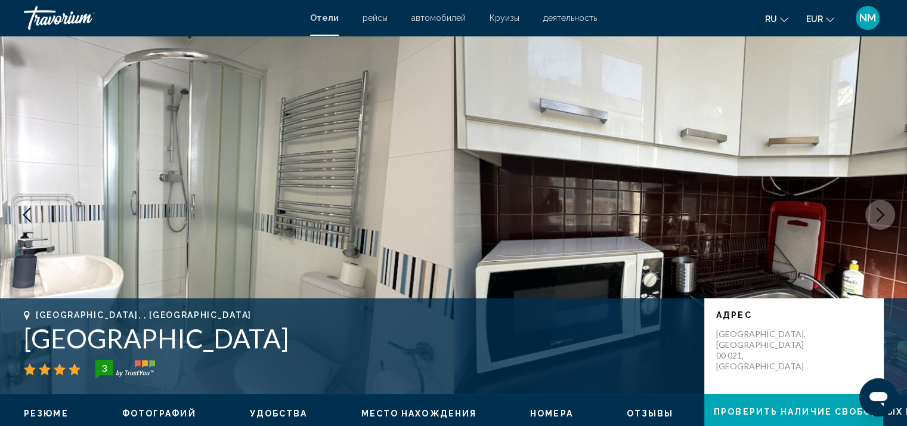
click at [883, 211] on icon "Next image" at bounding box center [880, 215] width 14 height 14
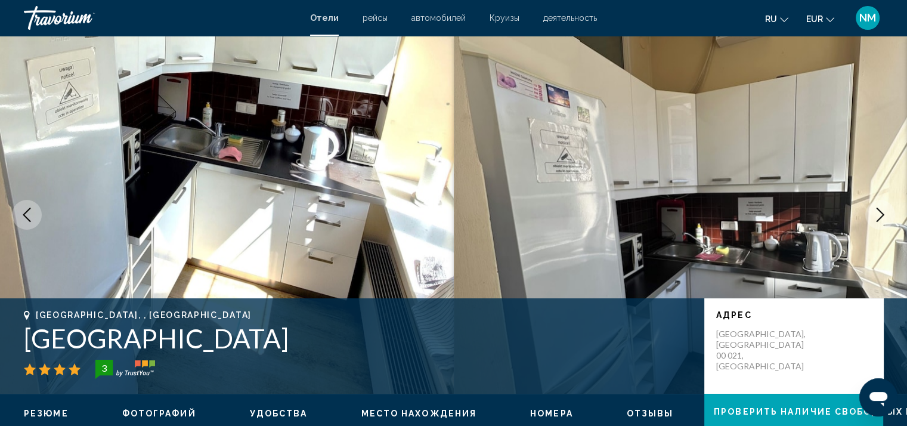
click at [883, 211] on icon "Next image" at bounding box center [880, 215] width 14 height 14
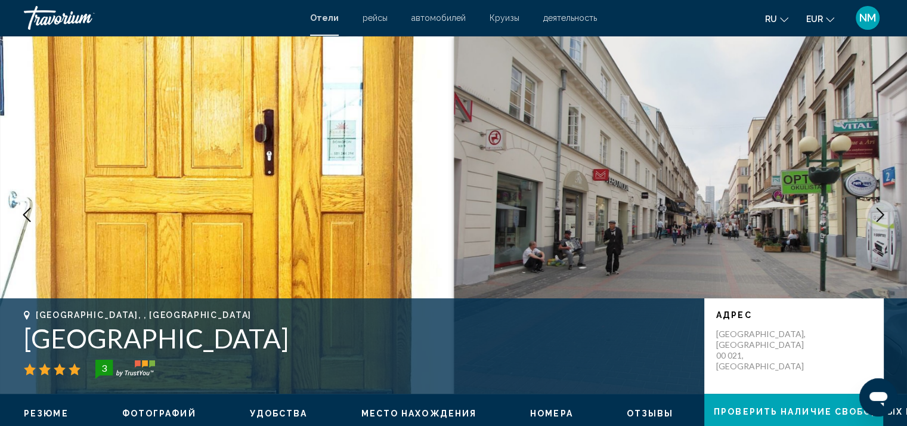
click at [883, 211] on icon "Next image" at bounding box center [880, 215] width 14 height 14
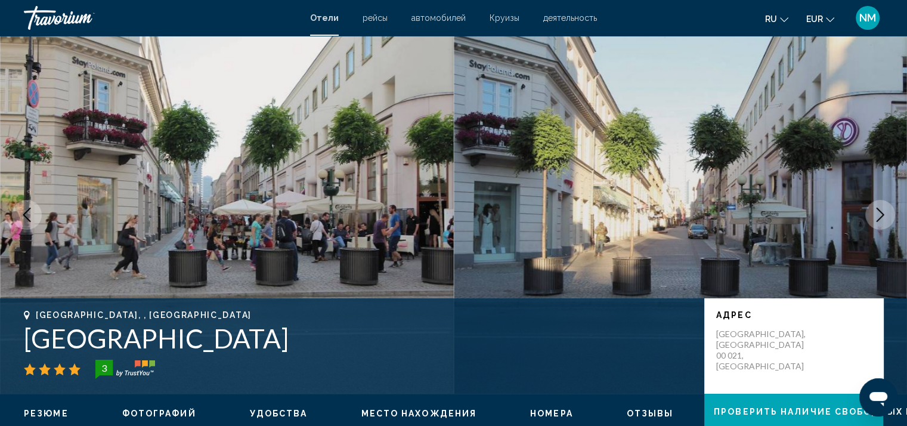
click at [883, 211] on icon "Next image" at bounding box center [880, 215] width 14 height 14
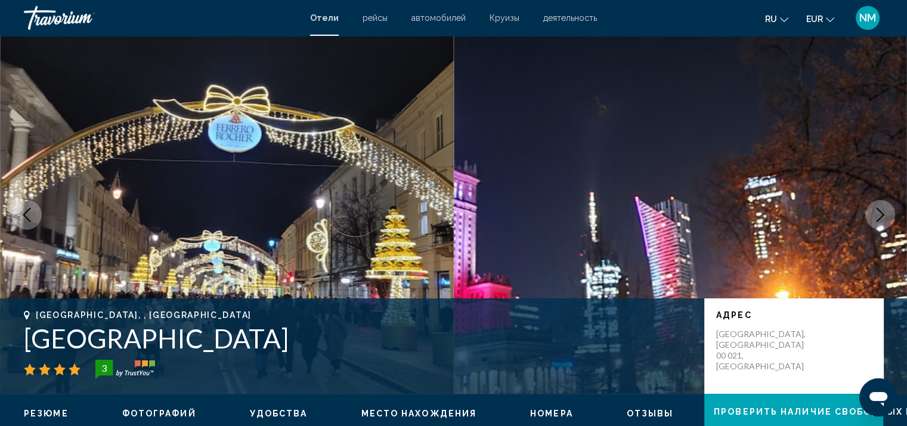
click at [883, 211] on icon "Next image" at bounding box center [880, 215] width 14 height 14
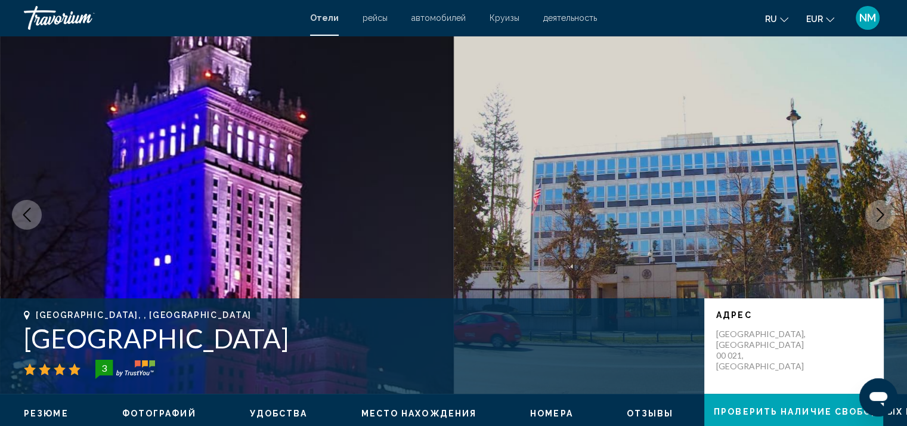
click at [883, 211] on icon "Next image" at bounding box center [880, 215] width 14 height 14
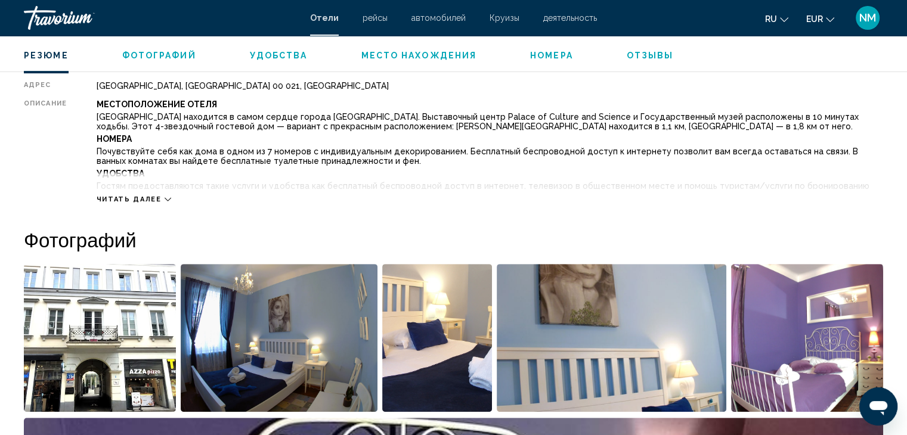
scroll to position [426, 0]
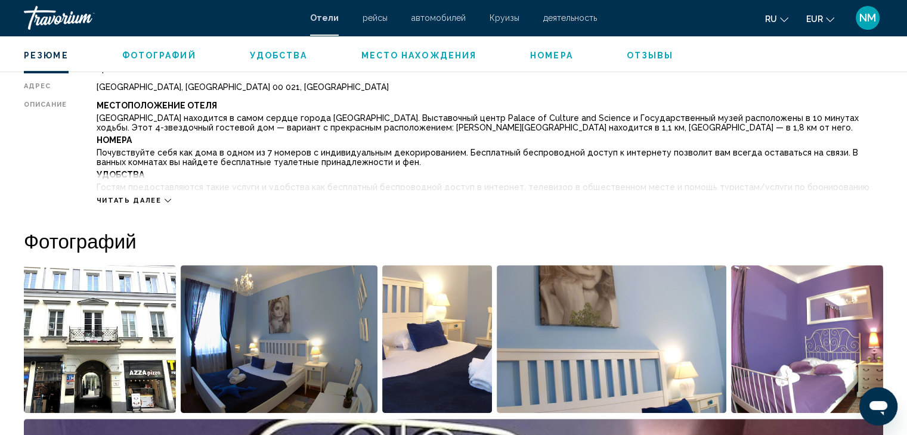
click at [165, 202] on icon "Main content" at bounding box center [168, 200] width 7 height 7
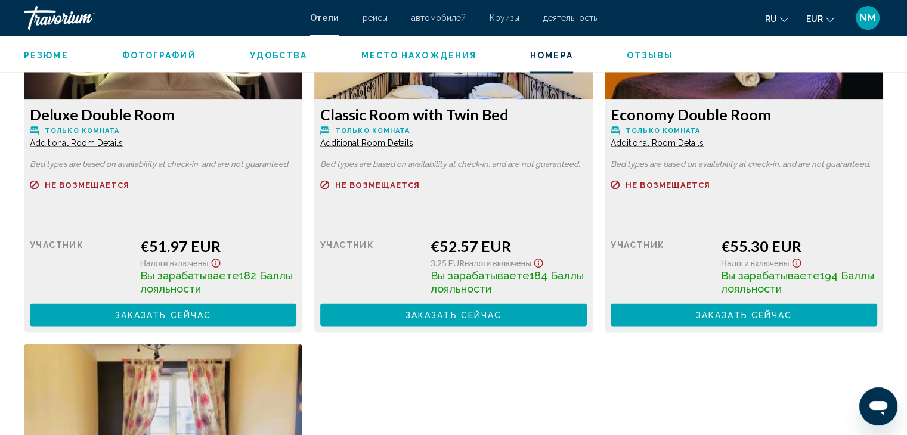
scroll to position [2198, 0]
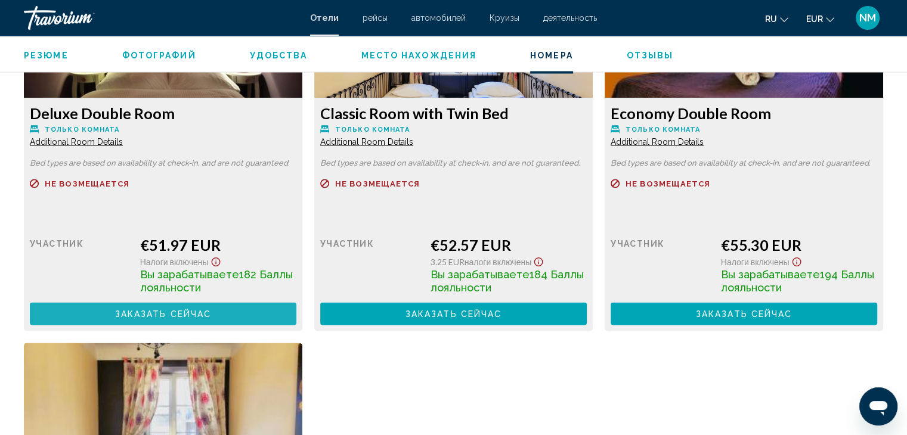
click at [165, 310] on span "Заказать сейчас" at bounding box center [163, 315] width 97 height 10
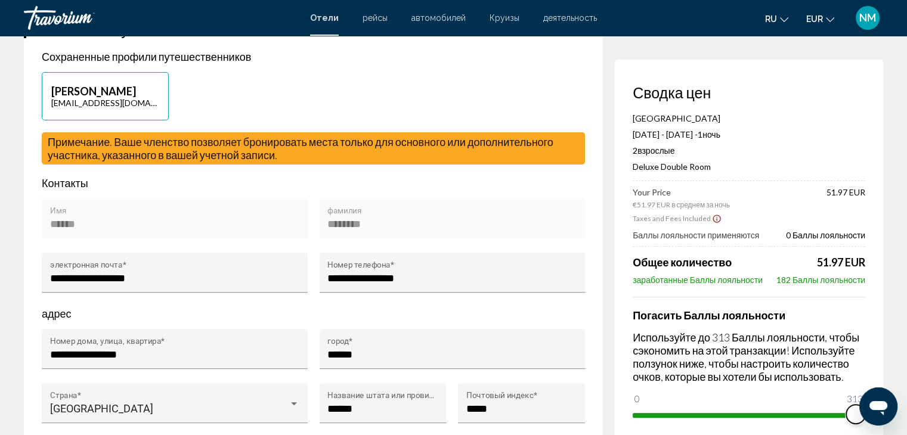
drag, startPoint x: 644, startPoint y: 397, endPoint x: 914, endPoint y: 354, distance: 273.1
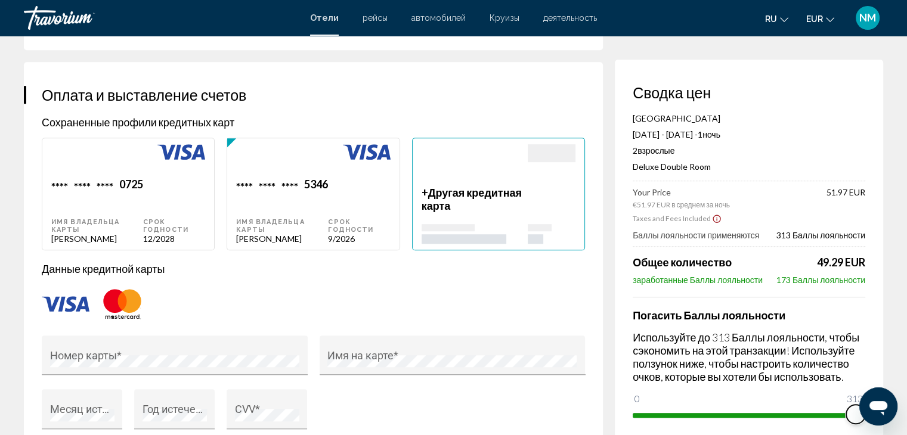
scroll to position [849, 0]
click at [546, 267] on p "Данные кредитной карты" at bounding box center [313, 268] width 543 height 13
click at [153, 191] on div "Срок годности 12/2028" at bounding box center [174, 210] width 62 height 66
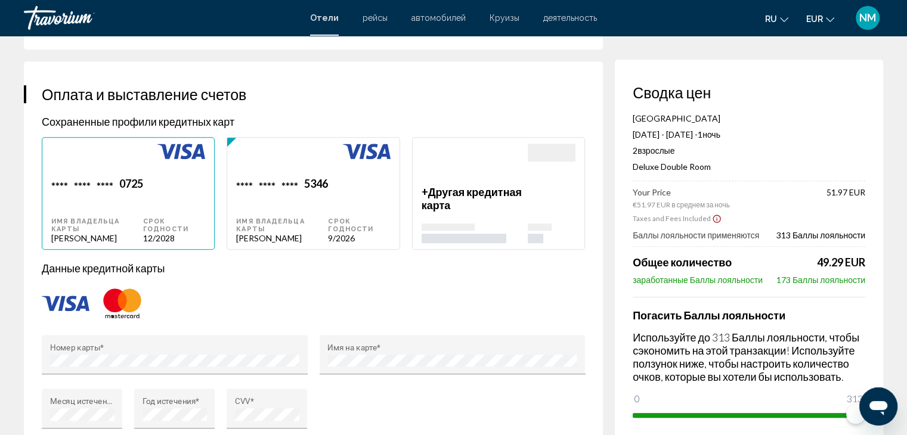
type input "******"
type input "********"
type input "**********"
type input "******"
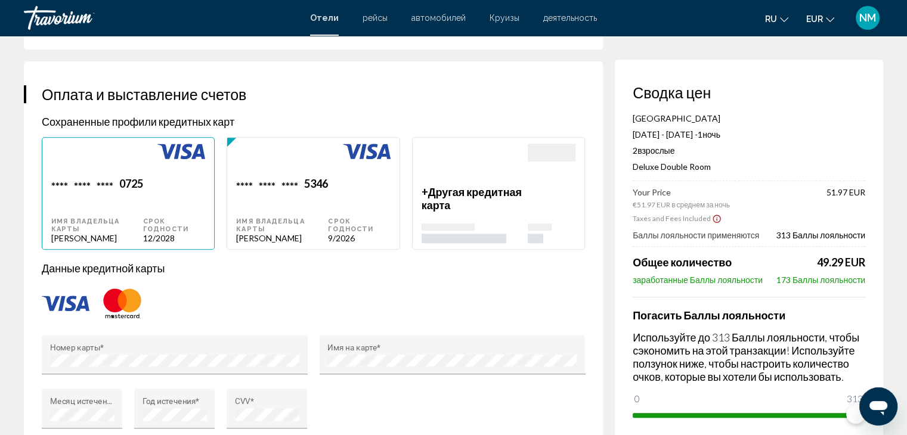
type input "******"
type input "*****"
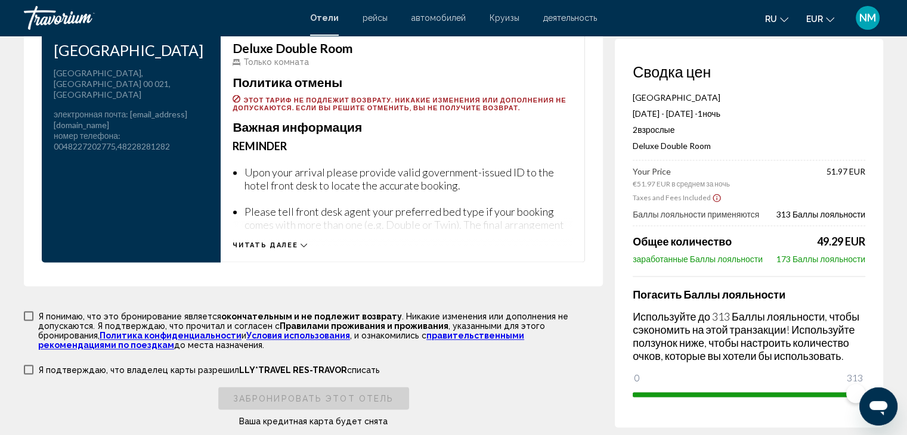
scroll to position [1609, 0]
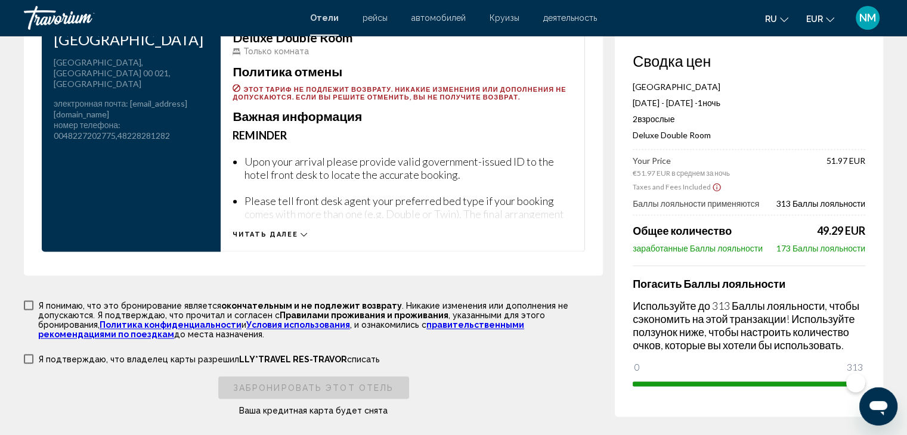
click at [30, 302] on span "Main content" at bounding box center [29, 306] width 10 height 10
click at [29, 354] on span "Main content" at bounding box center [29, 359] width 10 height 10
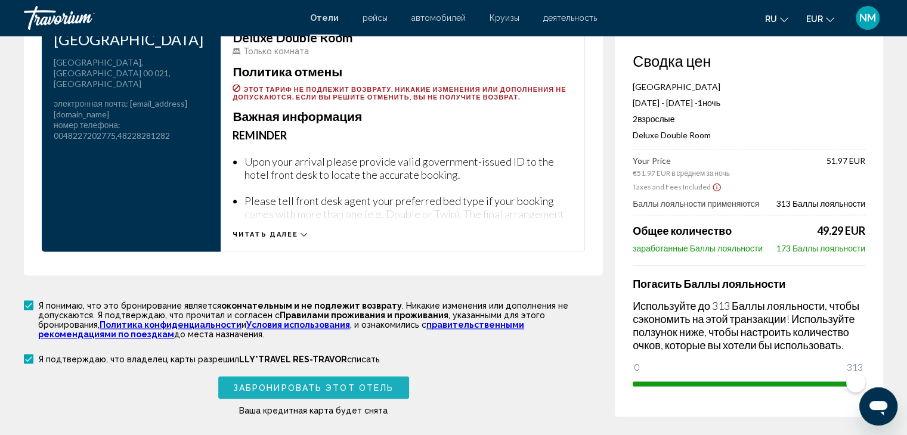
click at [304, 383] on span "Забронировать этот отель" at bounding box center [313, 388] width 160 height 10
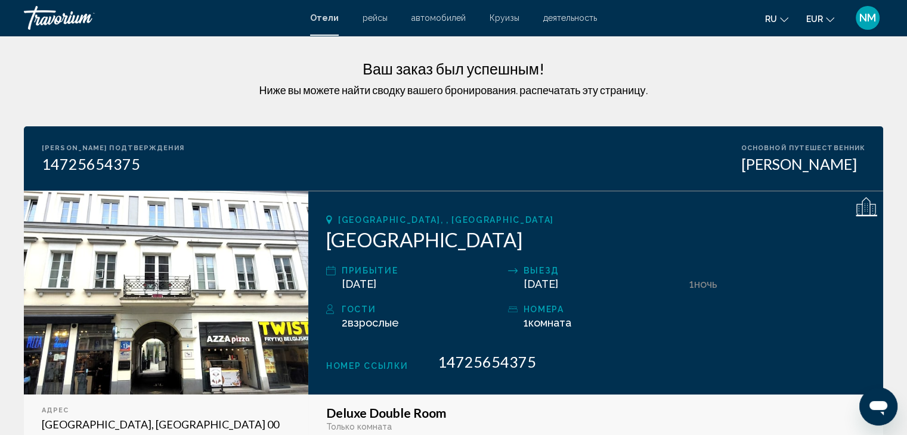
drag, startPoint x: 320, startPoint y: 46, endPoint x: 460, endPoint y: 33, distance: 141.3
click at [868, 14] on span "NM" at bounding box center [867, 18] width 17 height 12
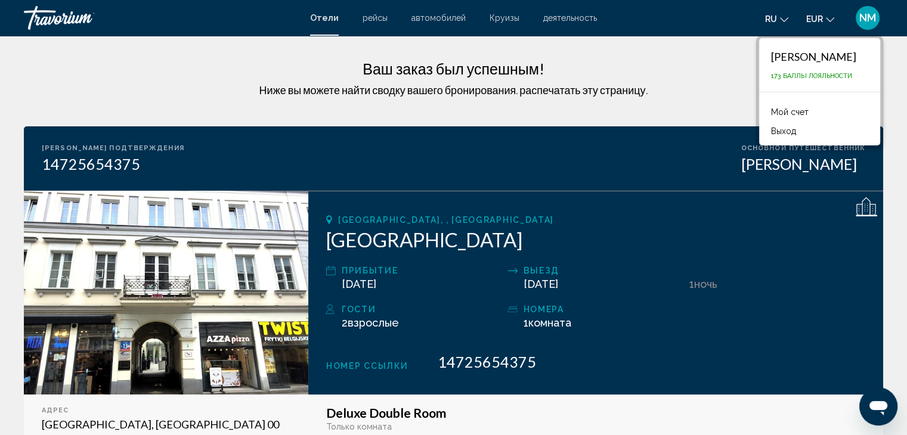
click at [790, 111] on link "Мой счет" at bounding box center [790, 112] width 50 height 16
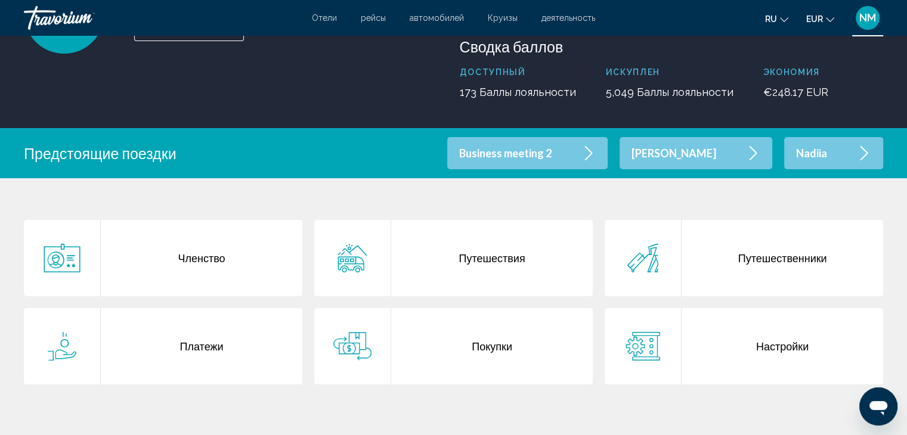
scroll to position [141, 0]
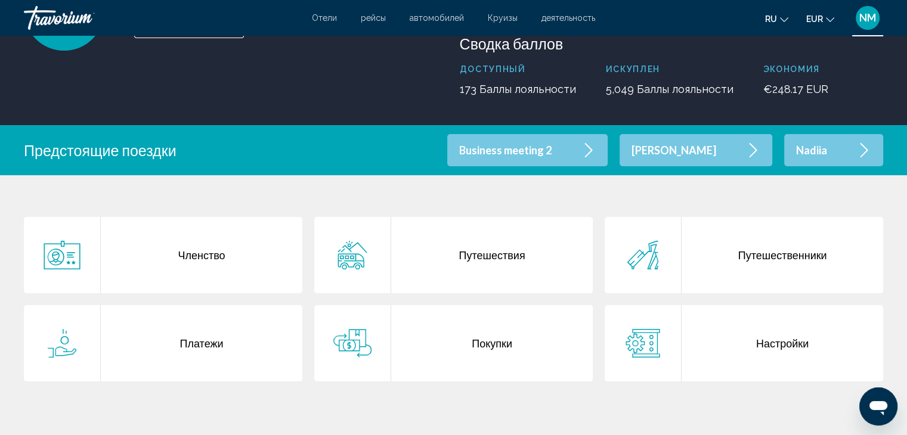
click at [487, 345] on div "Покупки" at bounding box center [492, 343] width 202 height 76
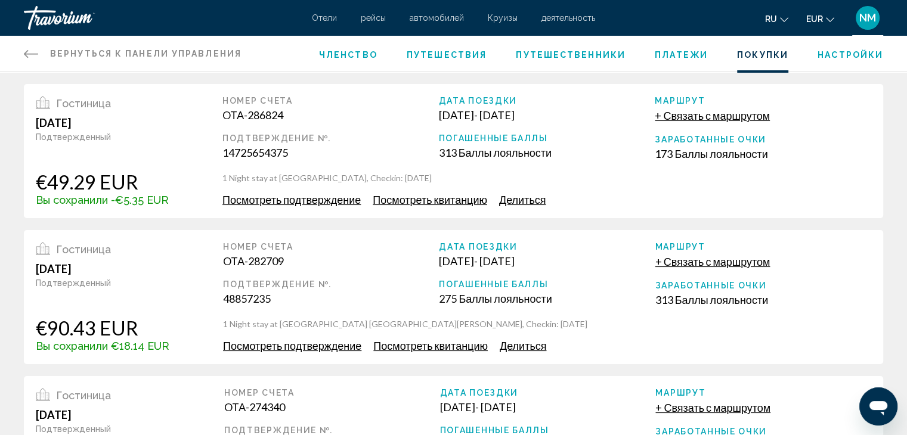
click at [322, 197] on span "Посмотреть подтверждение" at bounding box center [291, 199] width 138 height 13
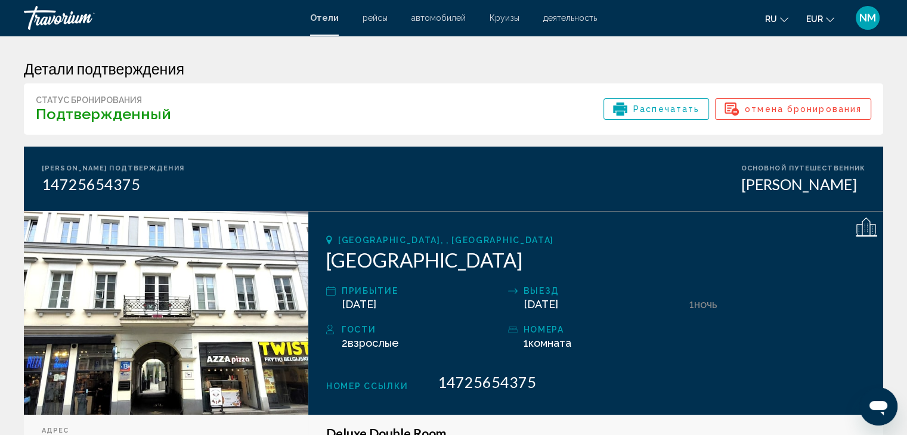
click at [668, 110] on span "Распечатать" at bounding box center [666, 109] width 66 height 20
